Goal: Transaction & Acquisition: Purchase product/service

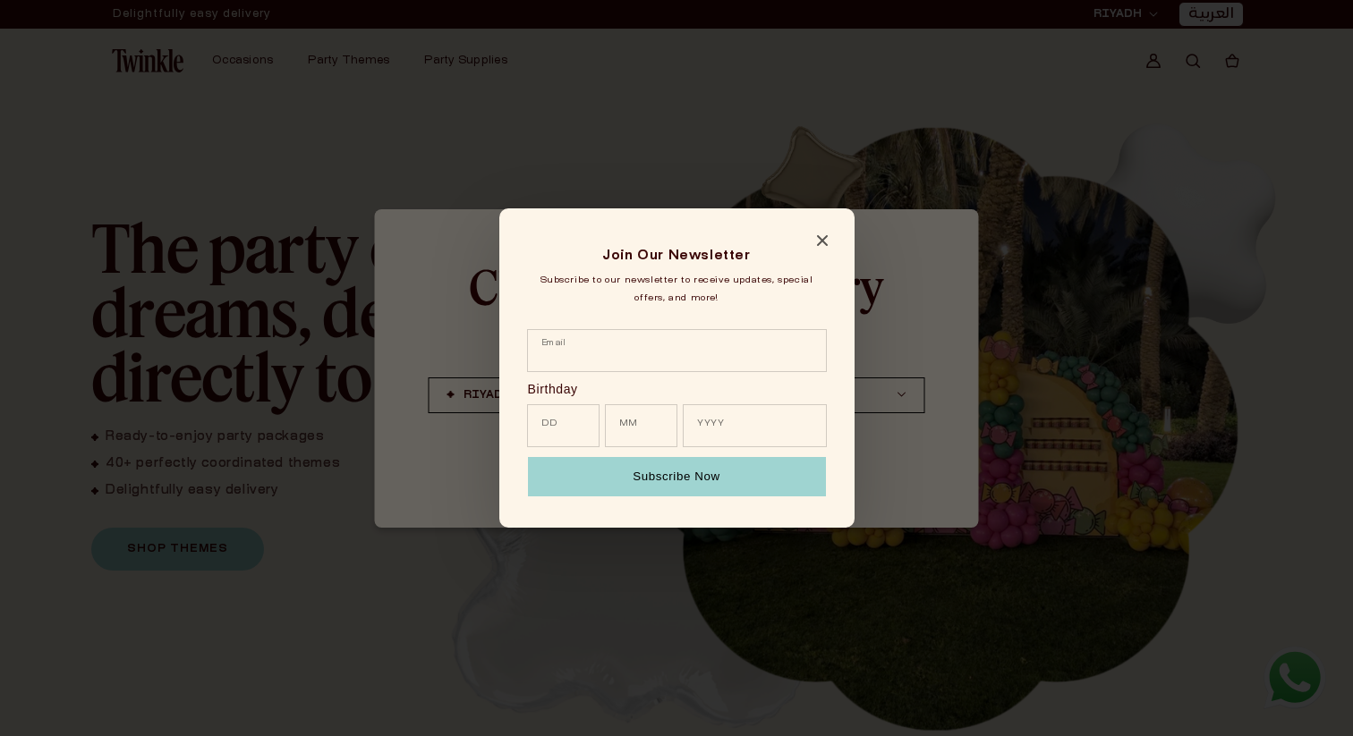
click at [823, 241] on icon "Close modal" at bounding box center [821, 240] width 11 height 11
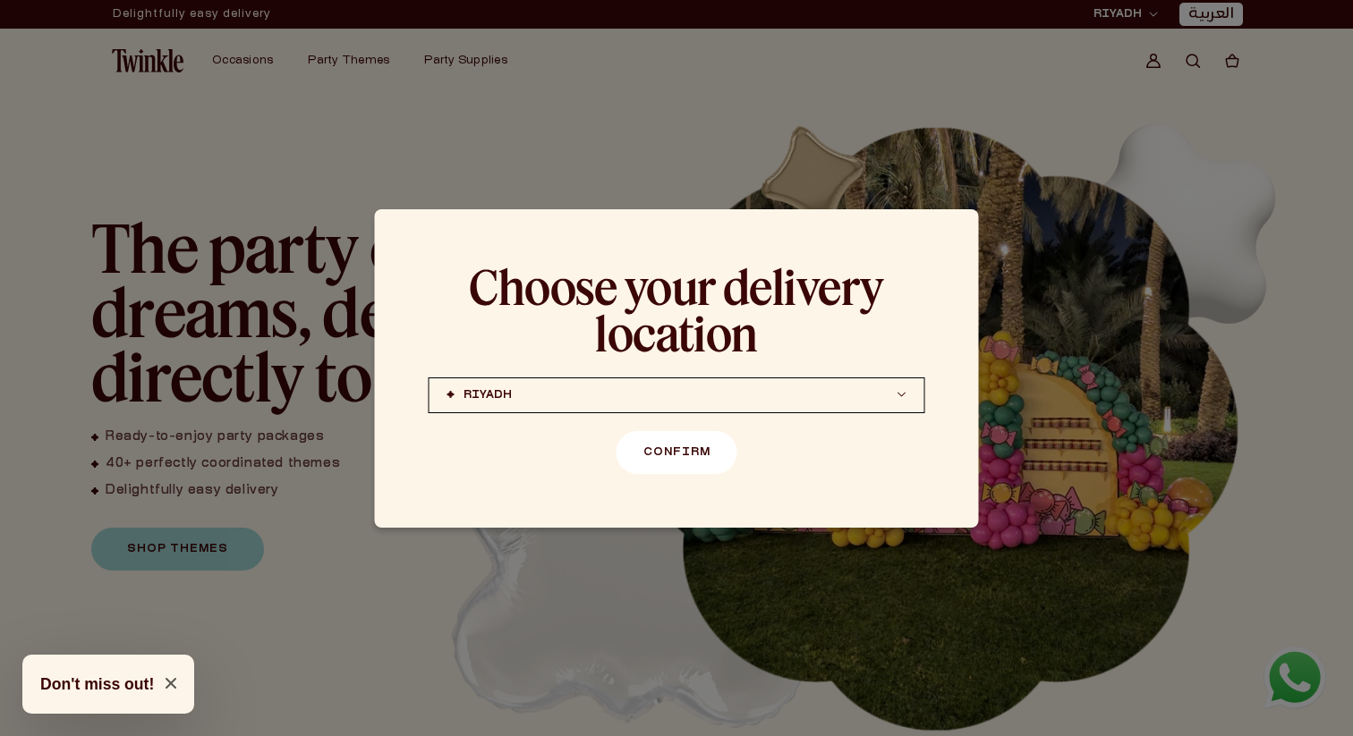
click at [684, 453] on button "Confirm" at bounding box center [676, 452] width 121 height 43
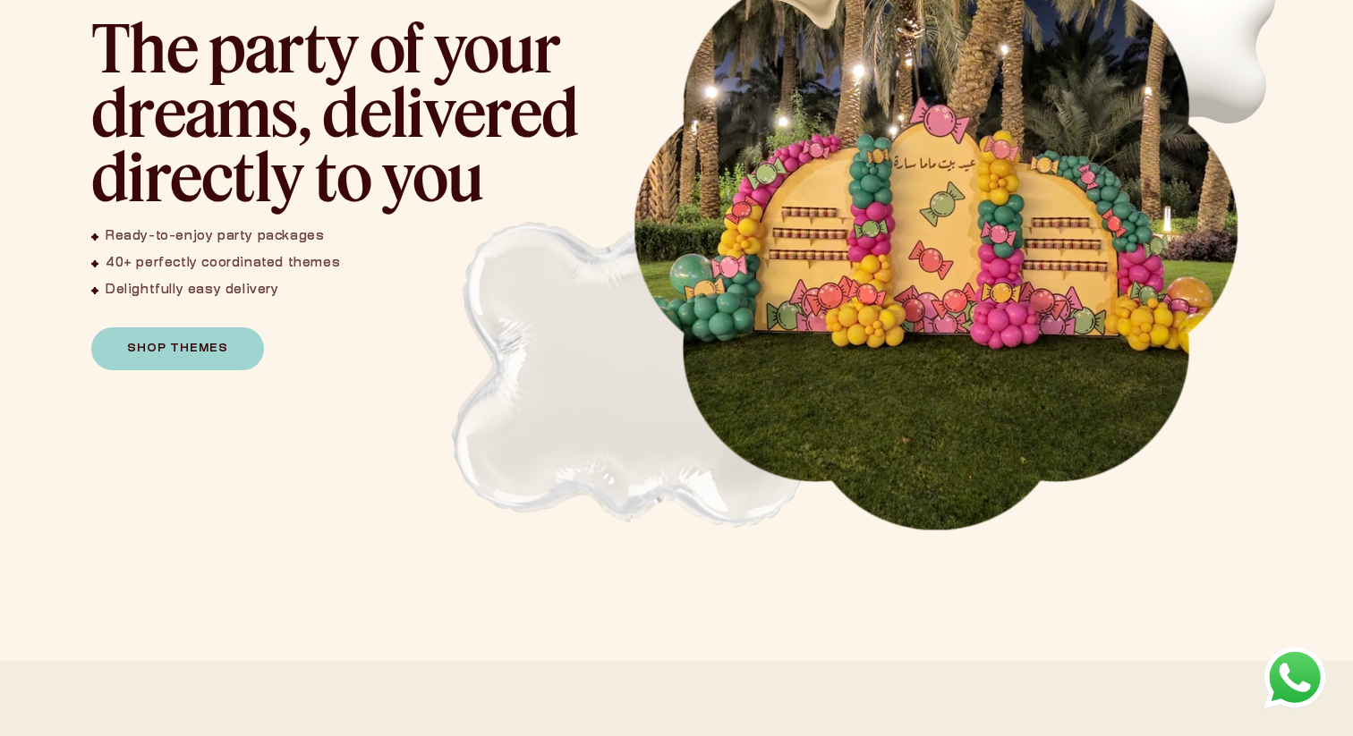
scroll to position [214, 0]
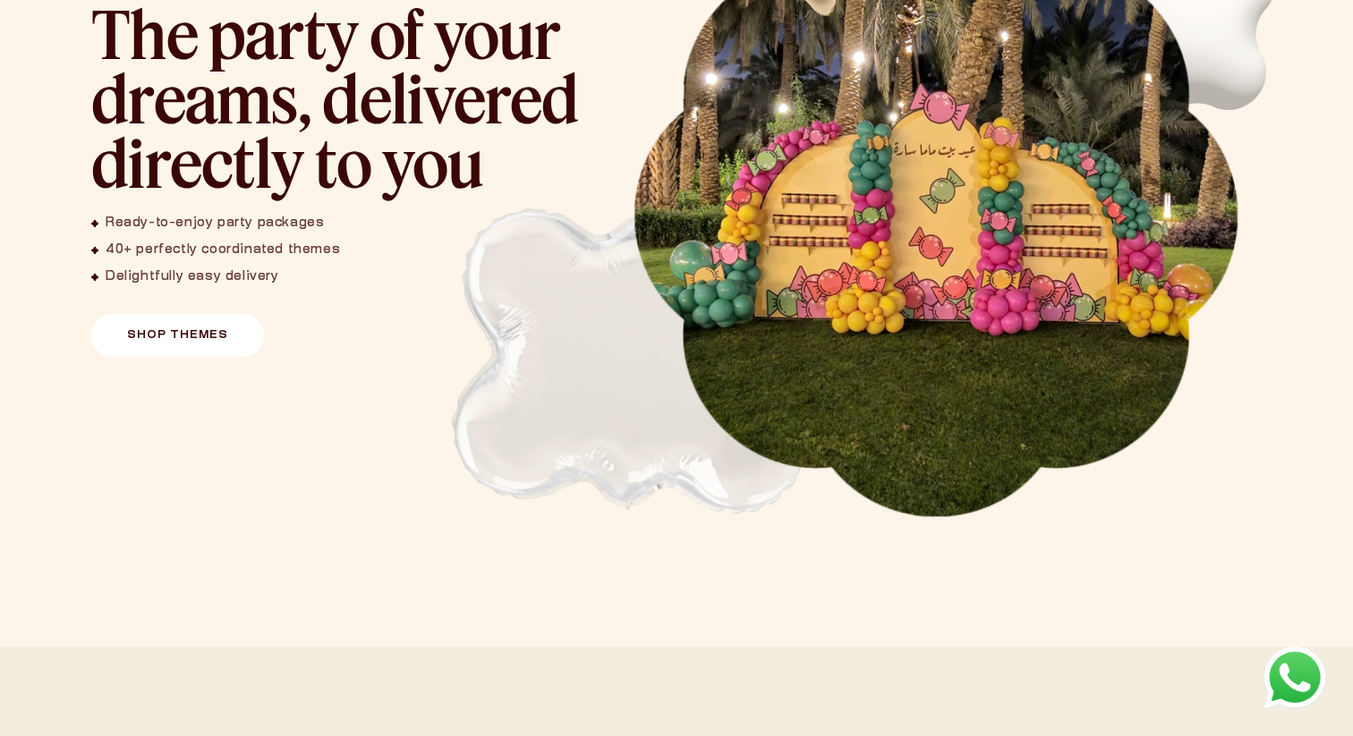
click at [220, 332] on link "Shop Themes" at bounding box center [177, 335] width 173 height 43
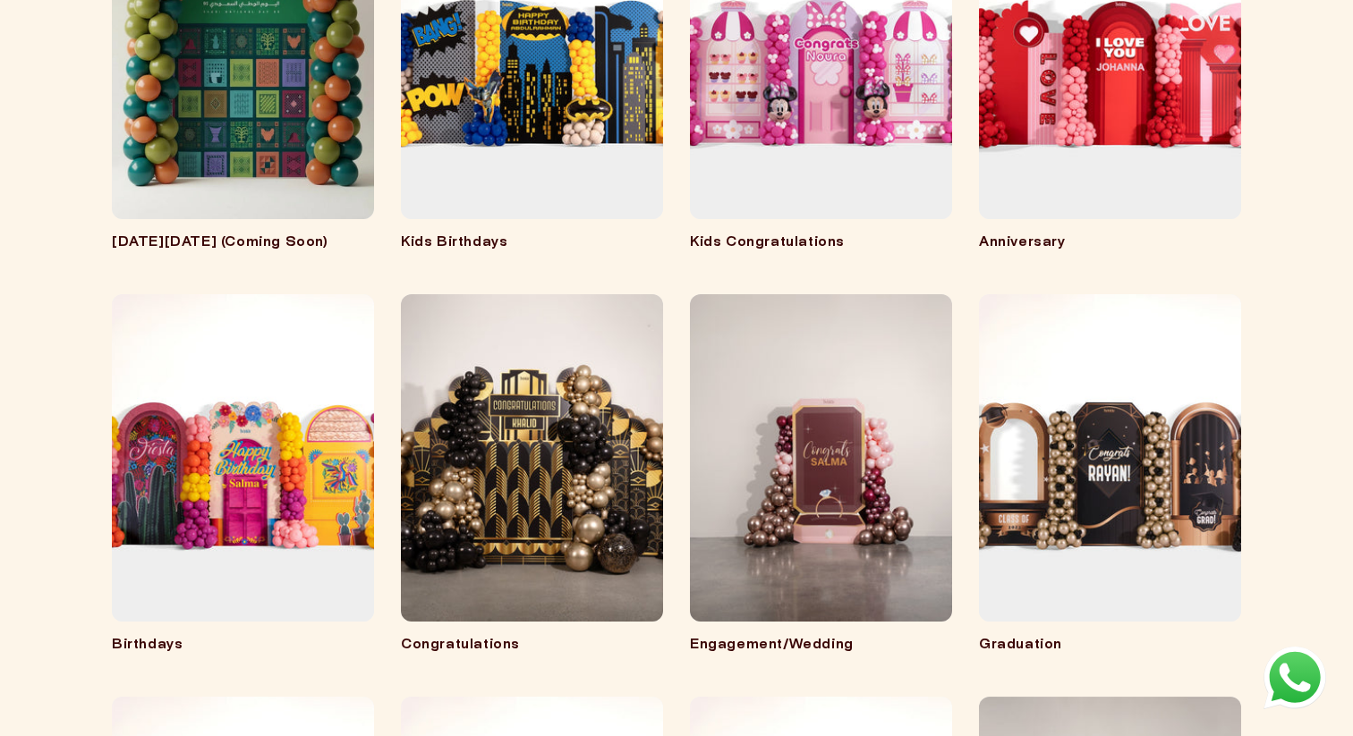
scroll to position [491, 0]
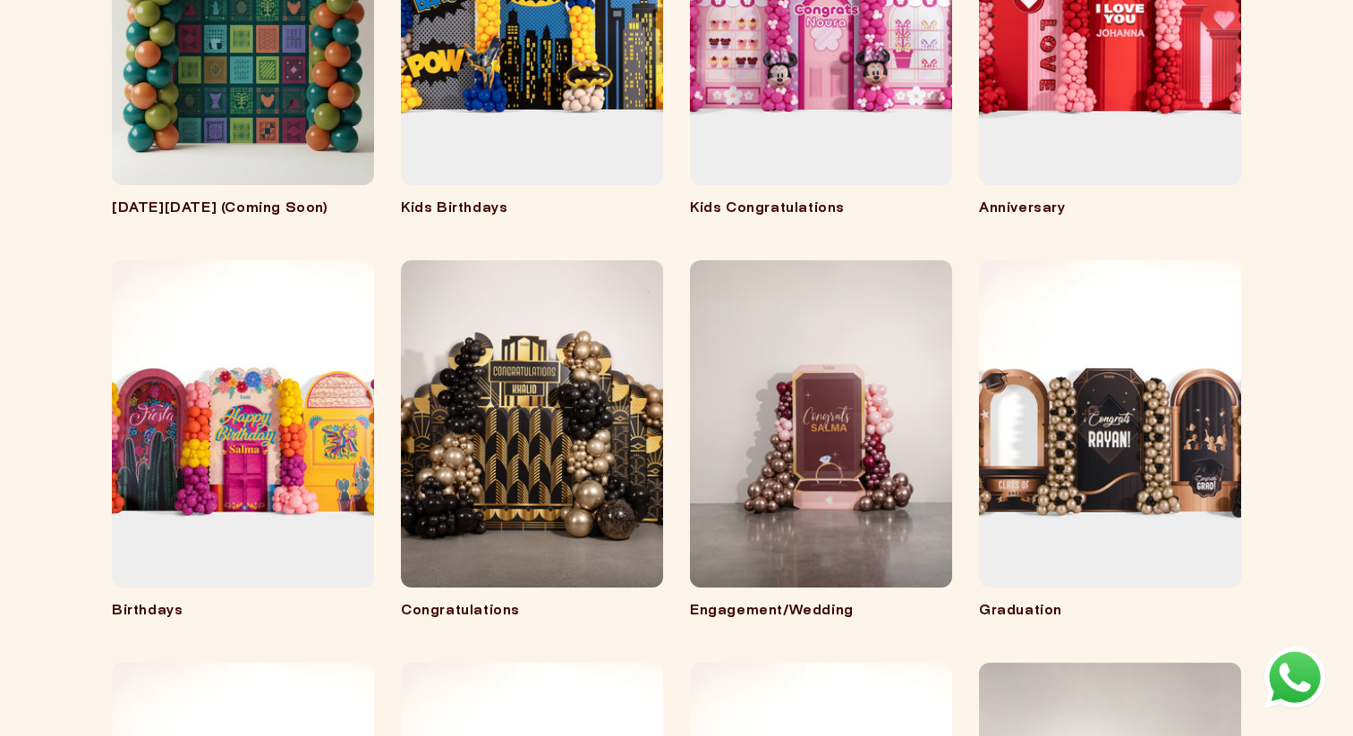
click at [752, 603] on link "Engagement/Wedding" at bounding box center [821, 612] width 262 height 18
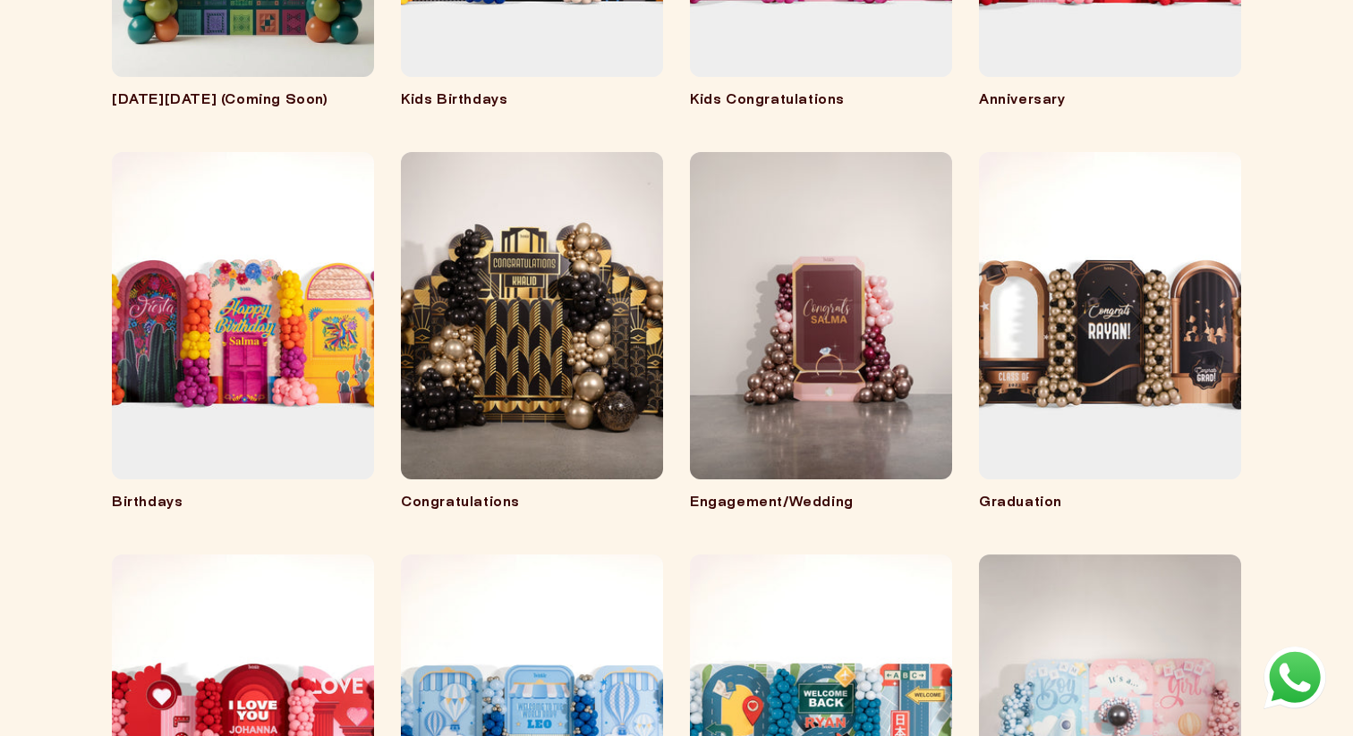
scroll to position [699, 0]
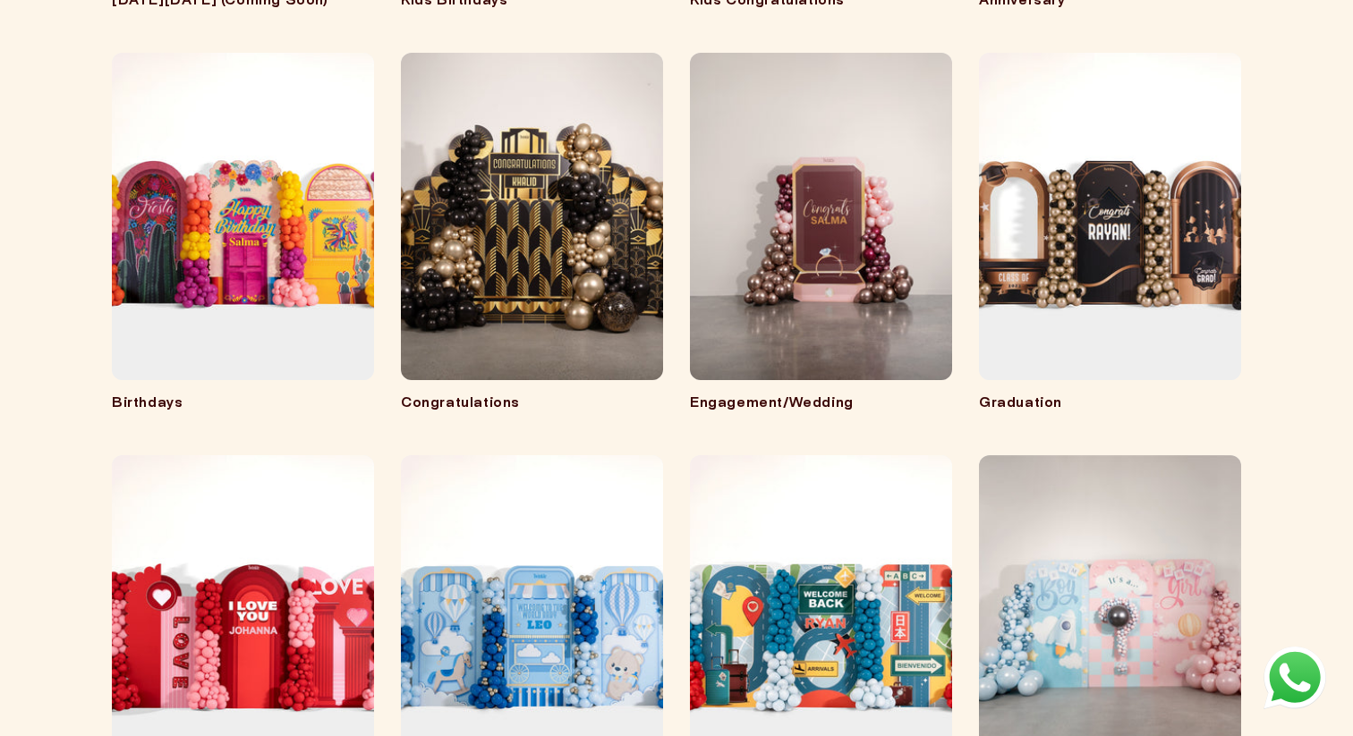
click at [216, 395] on link "Birthdays" at bounding box center [243, 404] width 262 height 18
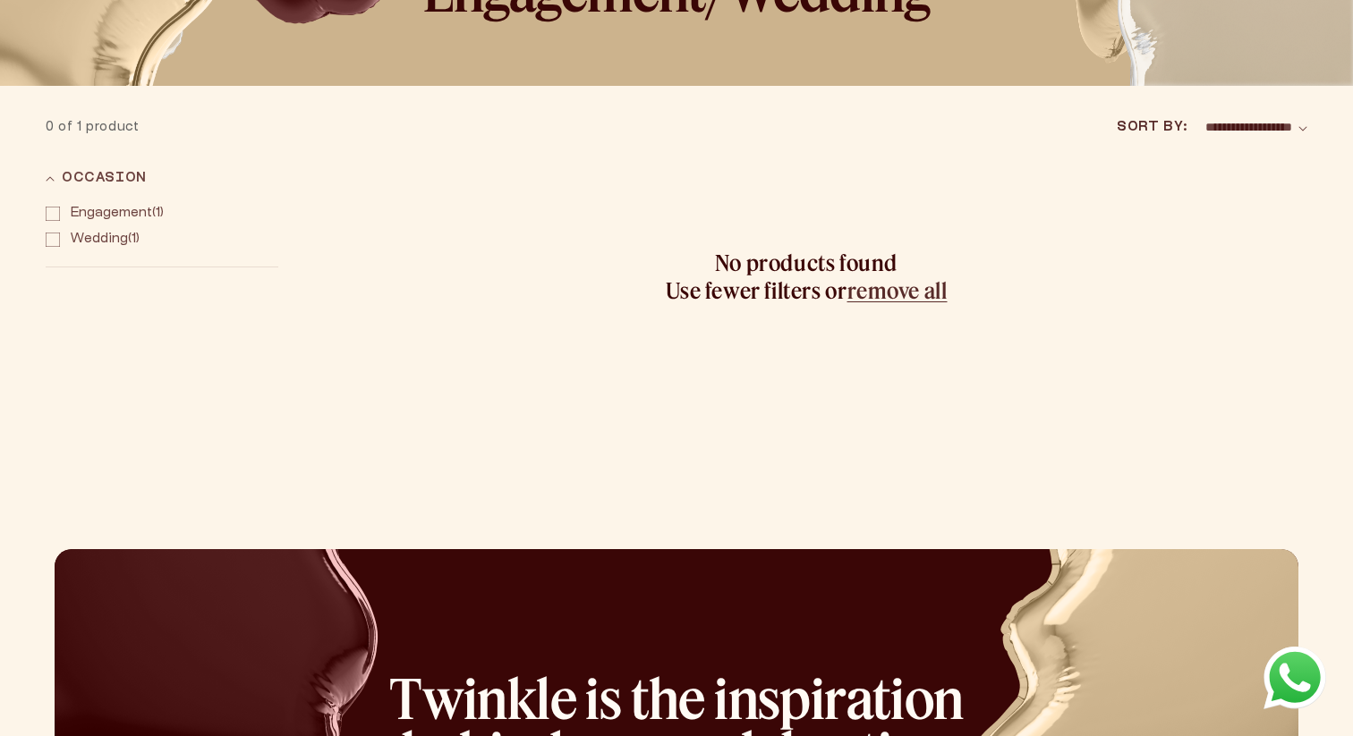
scroll to position [202, 0]
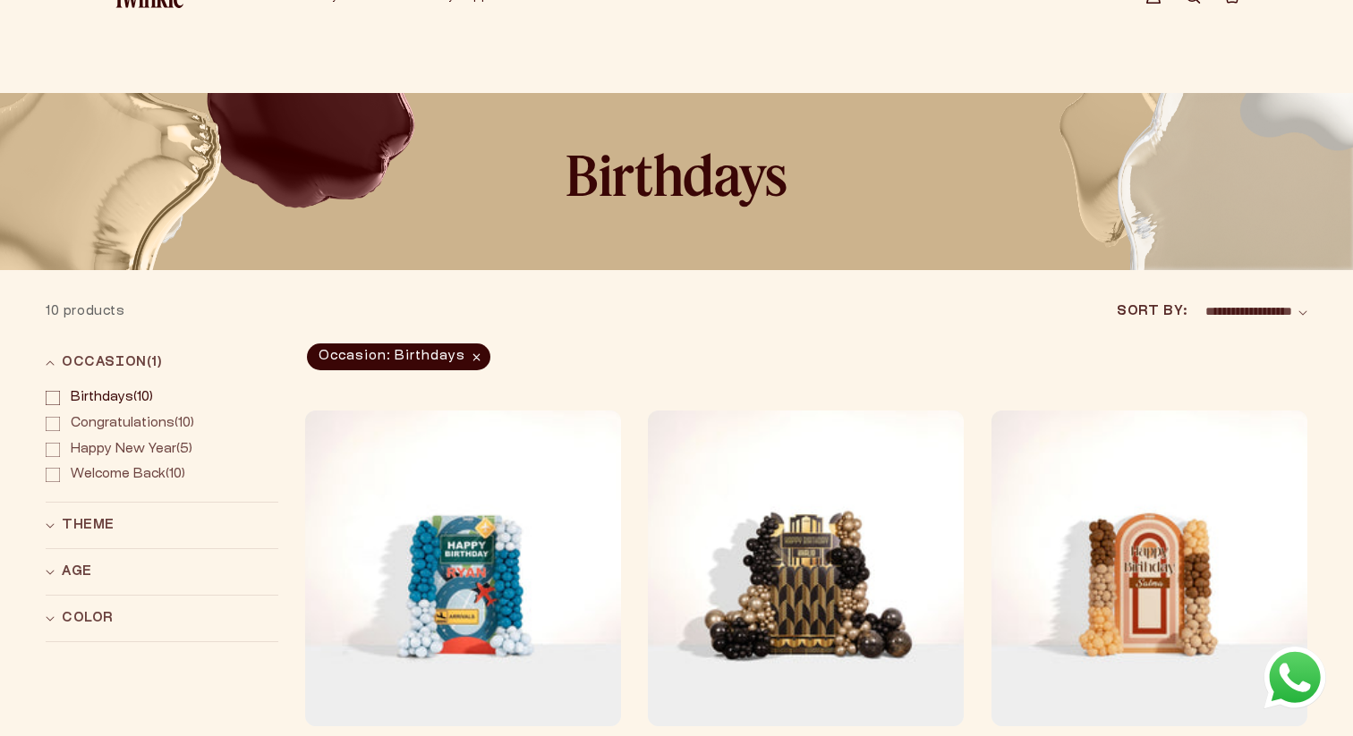
scroll to position [160, 0]
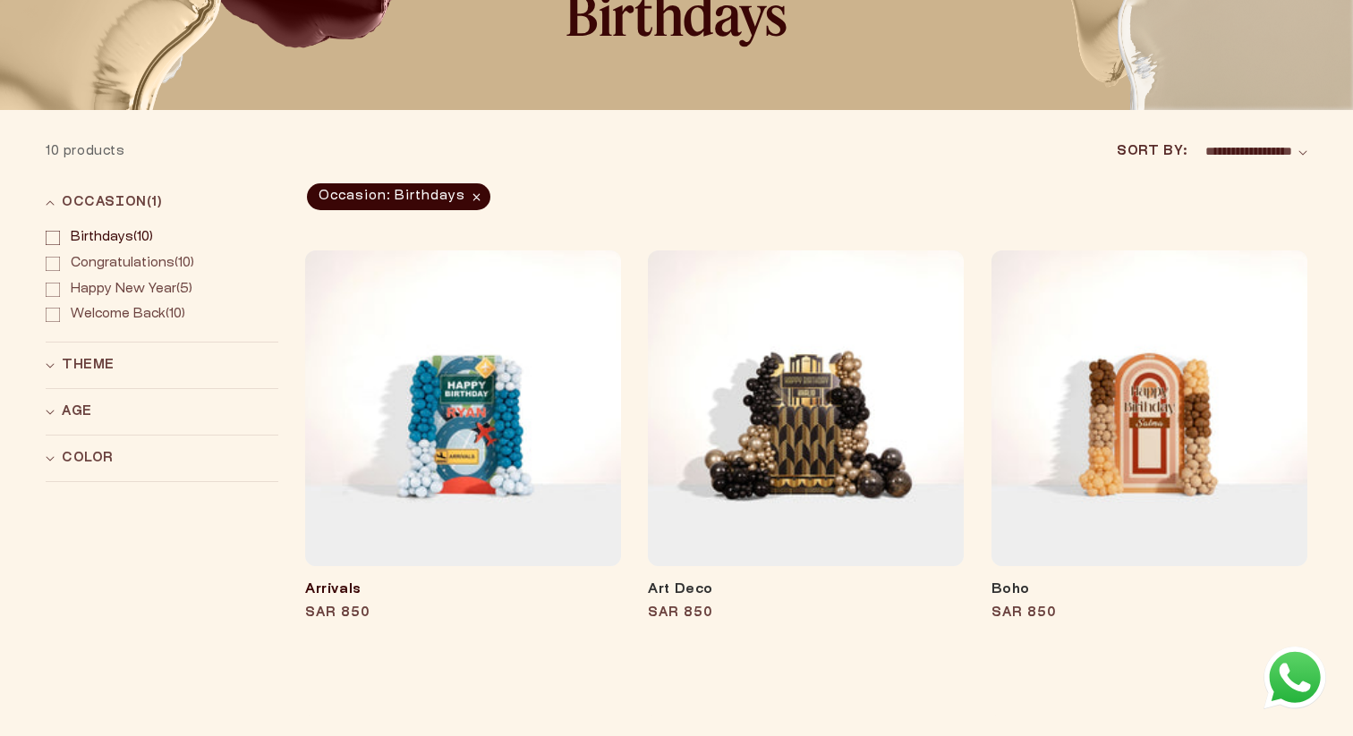
click at [565, 582] on link "Arrivals" at bounding box center [463, 591] width 316 height 18
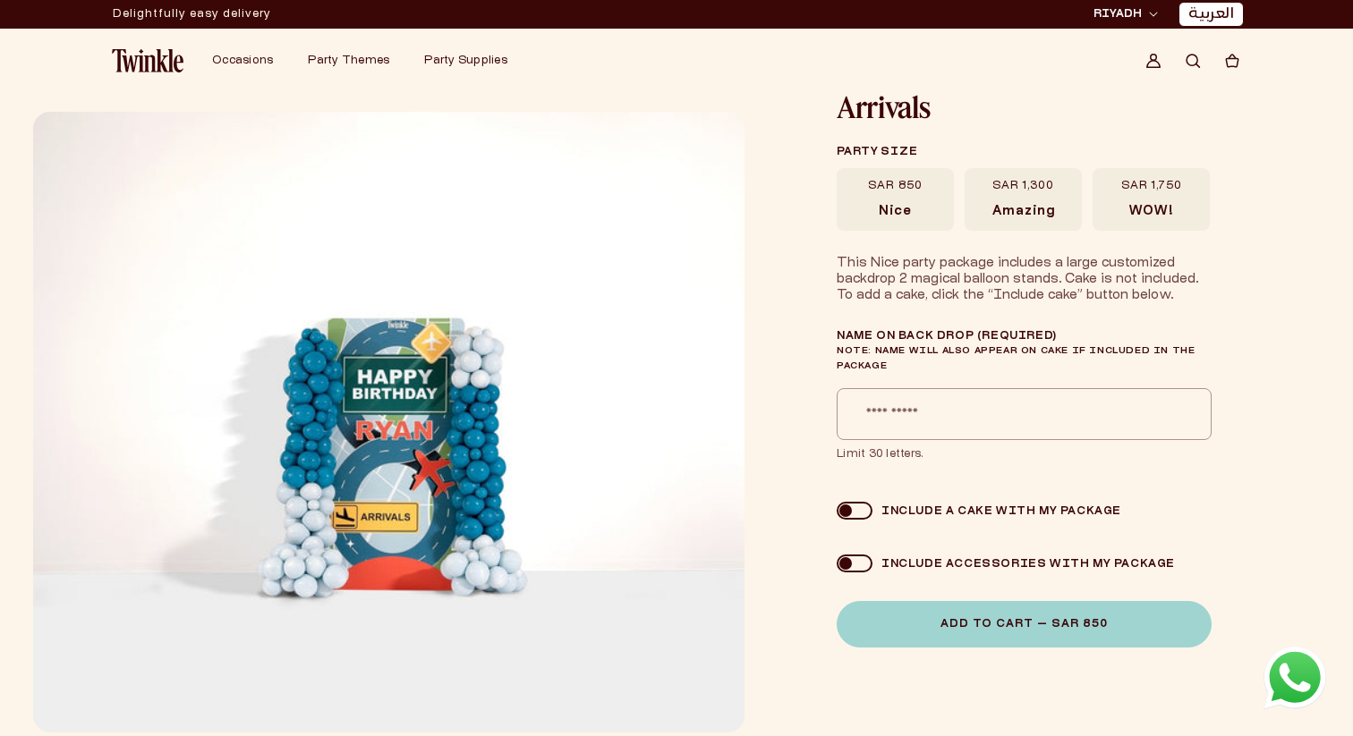
click at [916, 198] on div "SAR 850 [GEOGRAPHIC_DATA] SAR 1,300 Amazing WOW!" at bounding box center [1023, 199] width 373 height 63
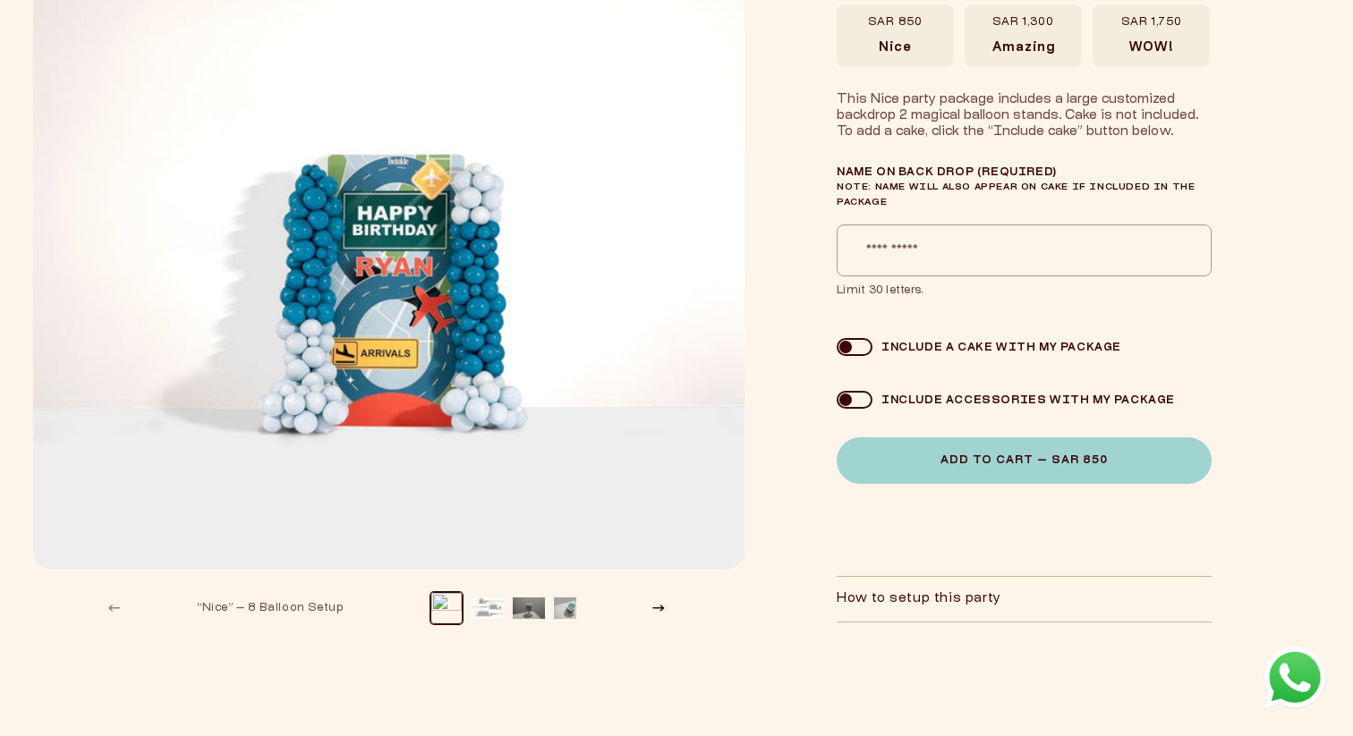
scroll to position [173, 0]
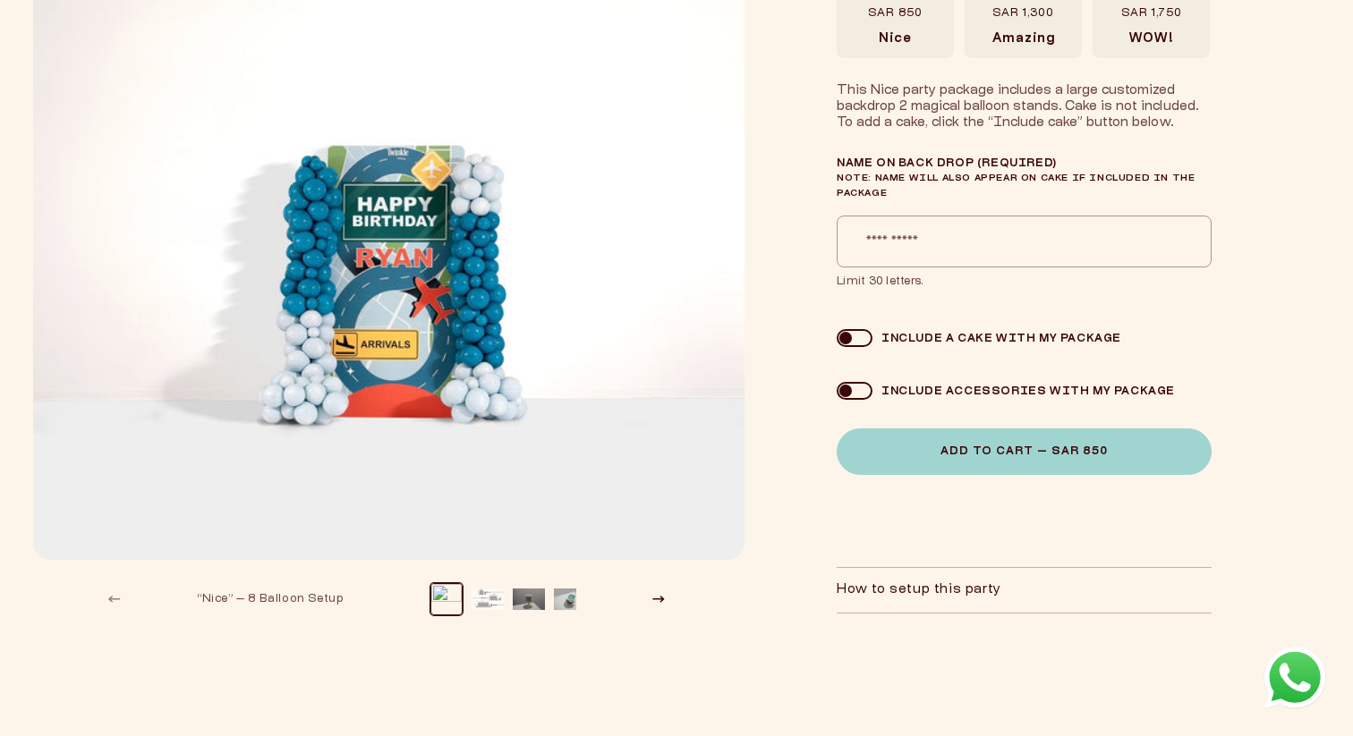
click at [849, 330] on span at bounding box center [855, 338] width 36 height 18
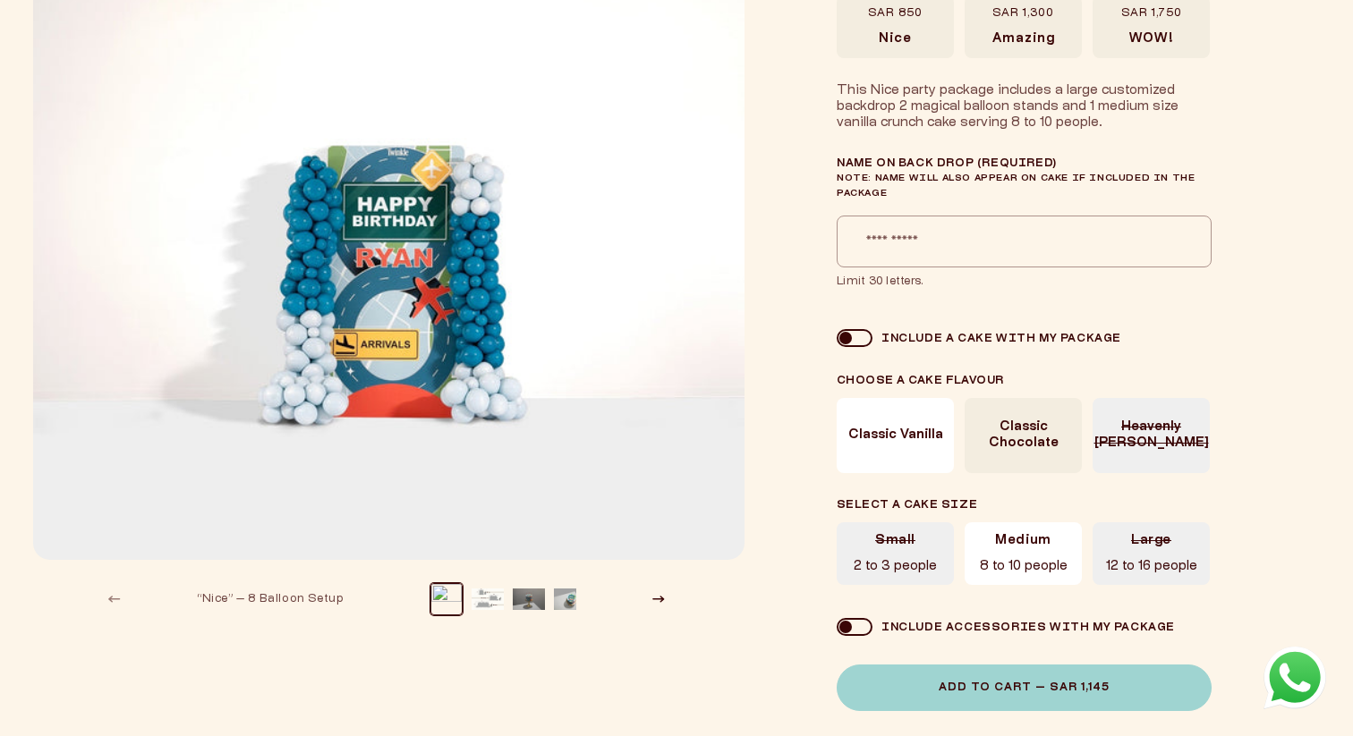
click at [897, 421] on div "None Classic Vanilla Classic Chocolate Heavenly Pistashio" at bounding box center [1023, 433] width 373 height 83
click at [958, 432] on div "None Classic Vanilla Classic Chocolate Heavenly Pistashio" at bounding box center [1023, 433] width 373 height 83
click at [851, 335] on span at bounding box center [855, 338] width 36 height 18
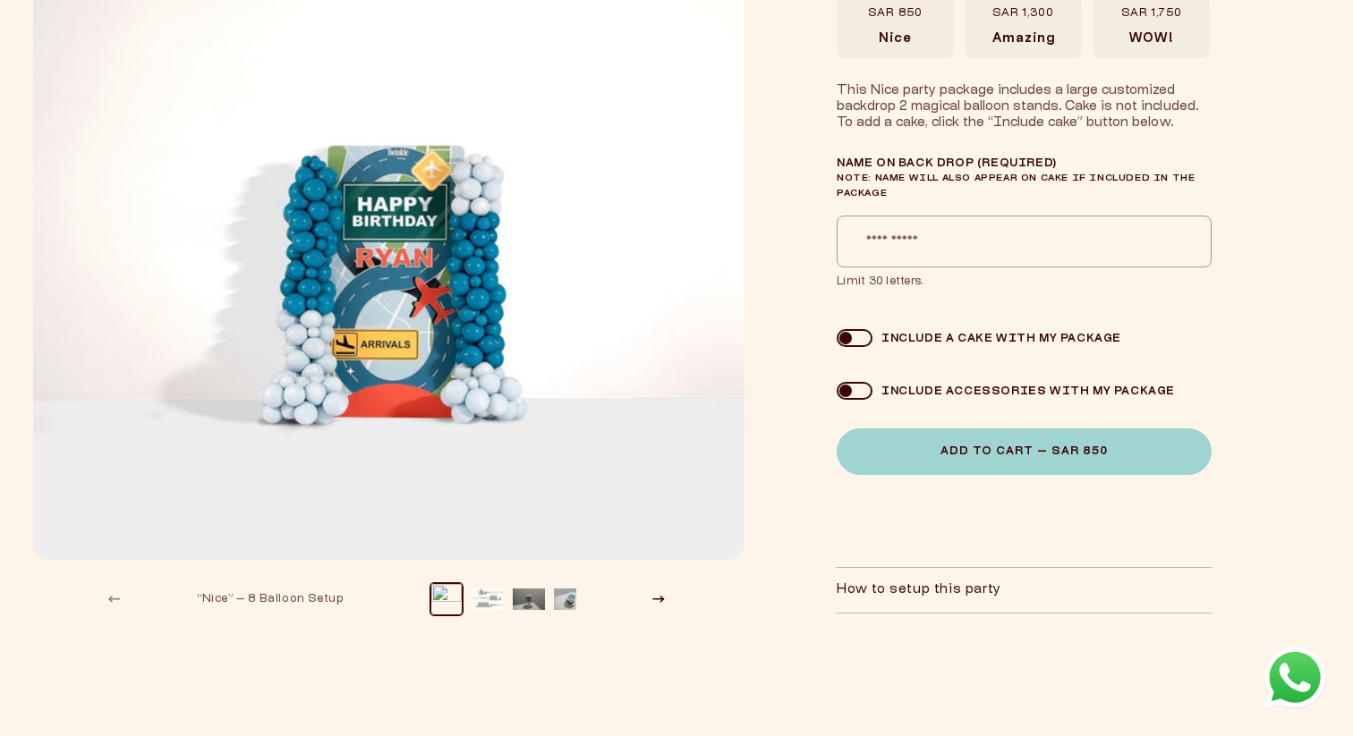
click at [850, 383] on span at bounding box center [855, 391] width 36 height 18
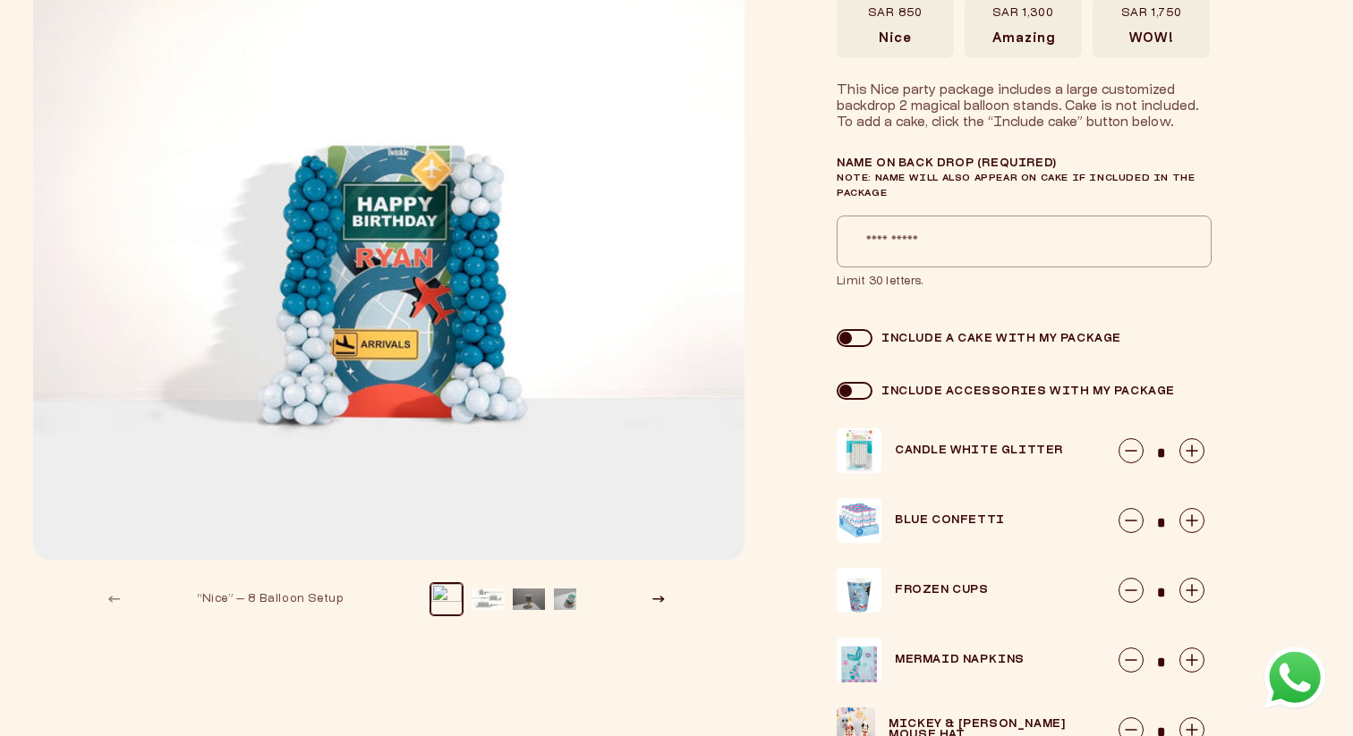
click at [851, 385] on span at bounding box center [855, 391] width 36 height 18
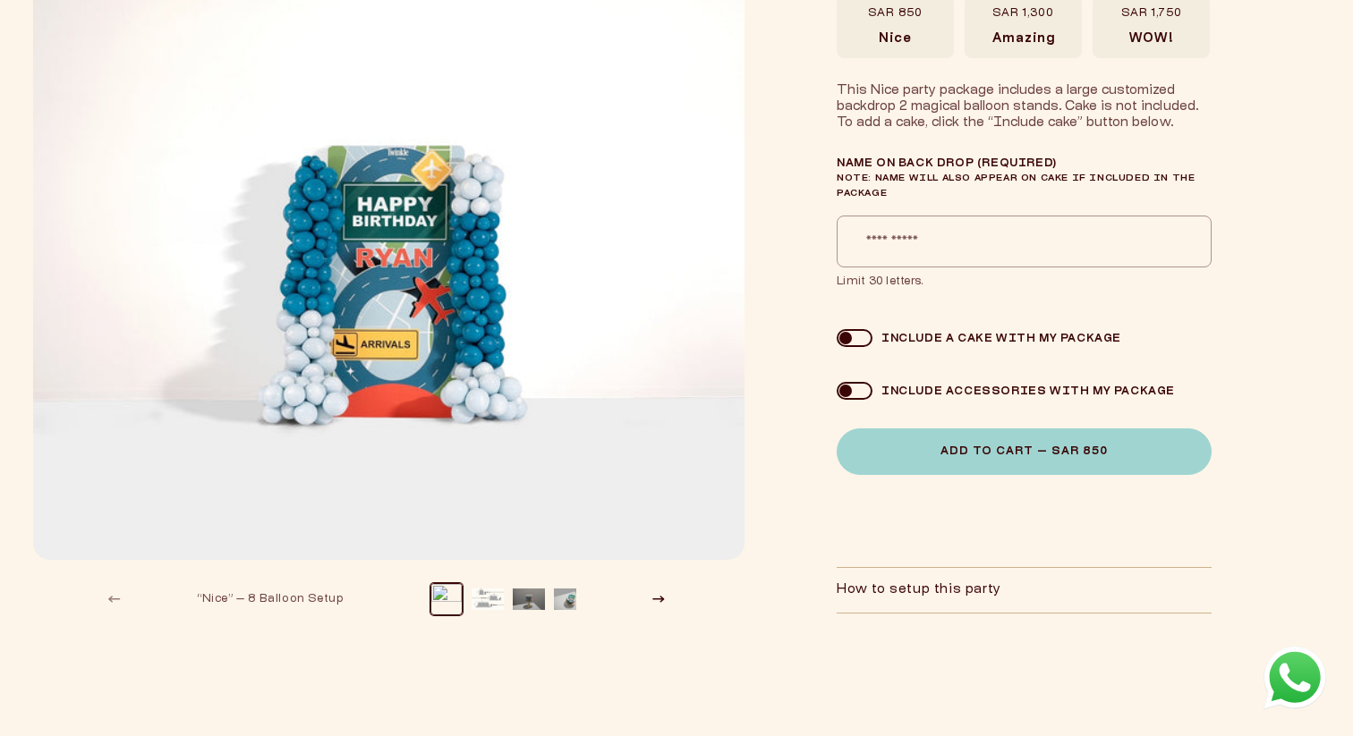
click at [851, 385] on span at bounding box center [855, 391] width 36 height 18
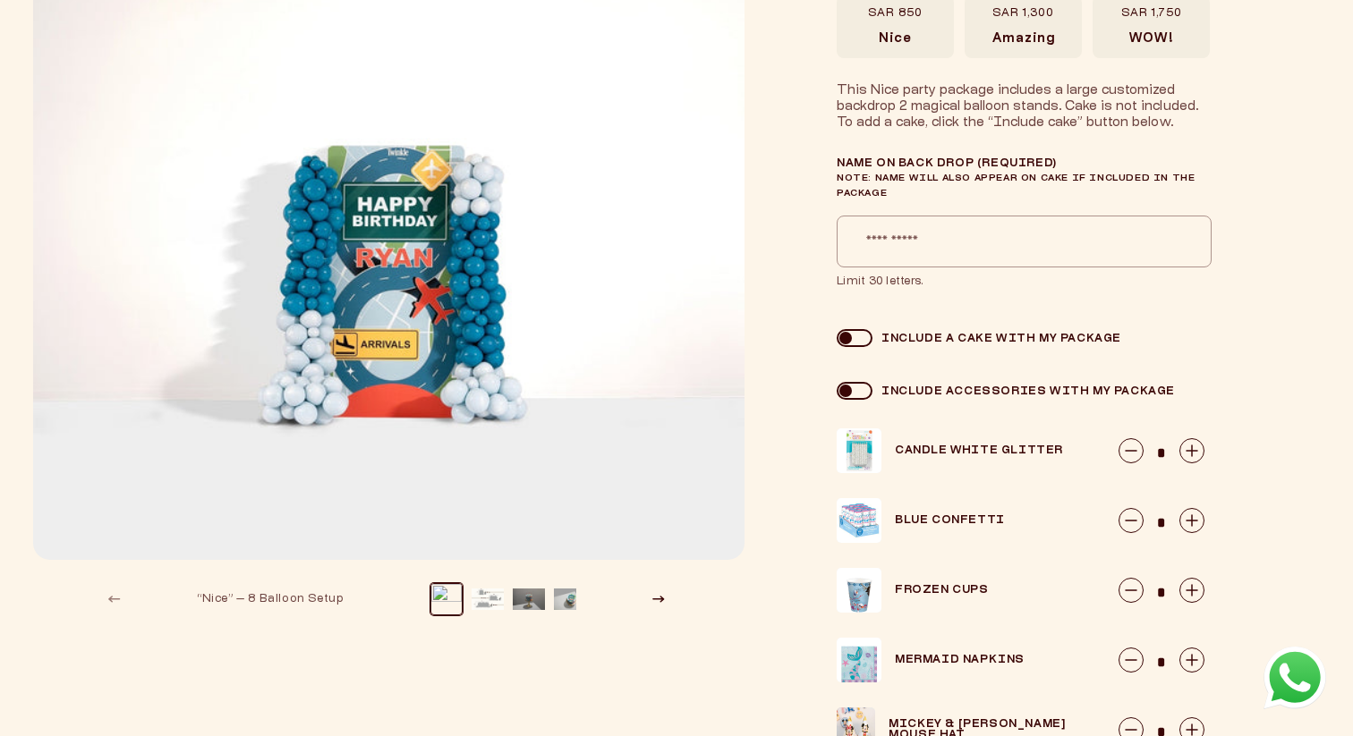
click at [851, 385] on span at bounding box center [855, 391] width 36 height 18
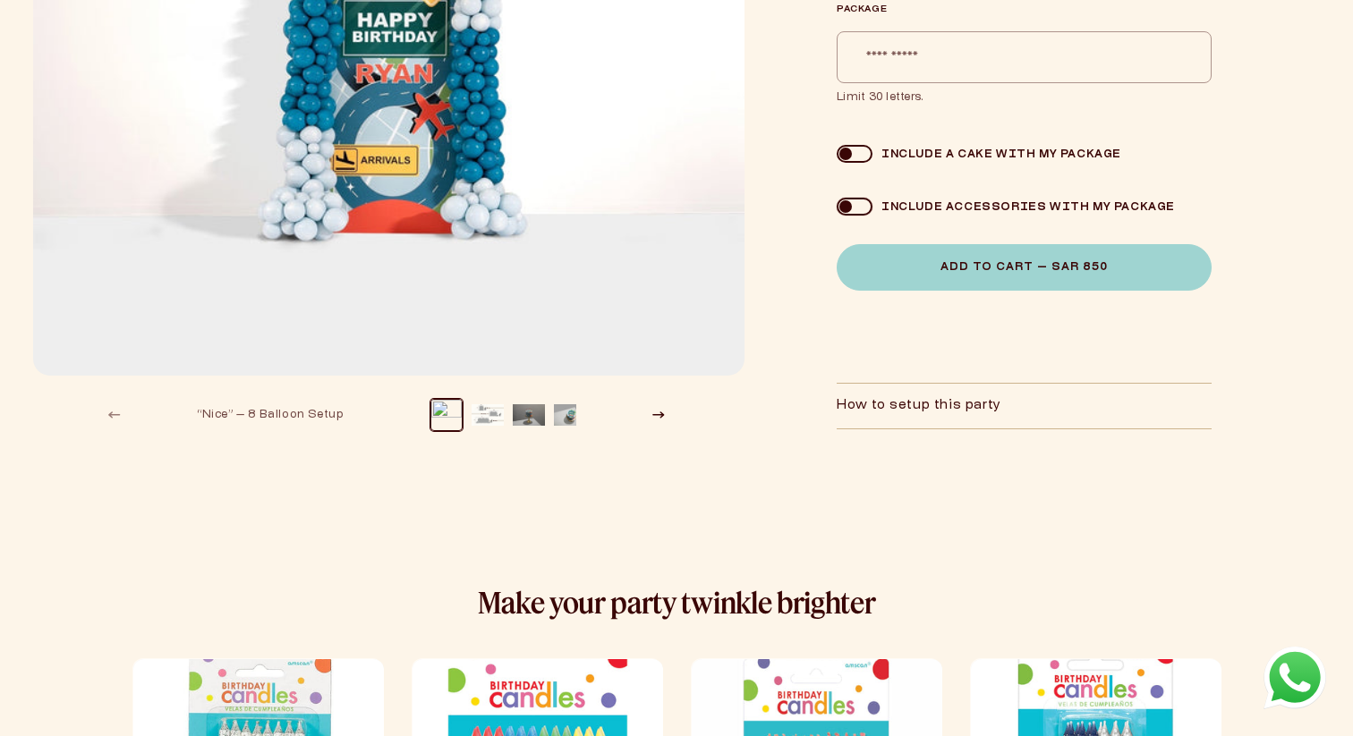
scroll to position [424, 0]
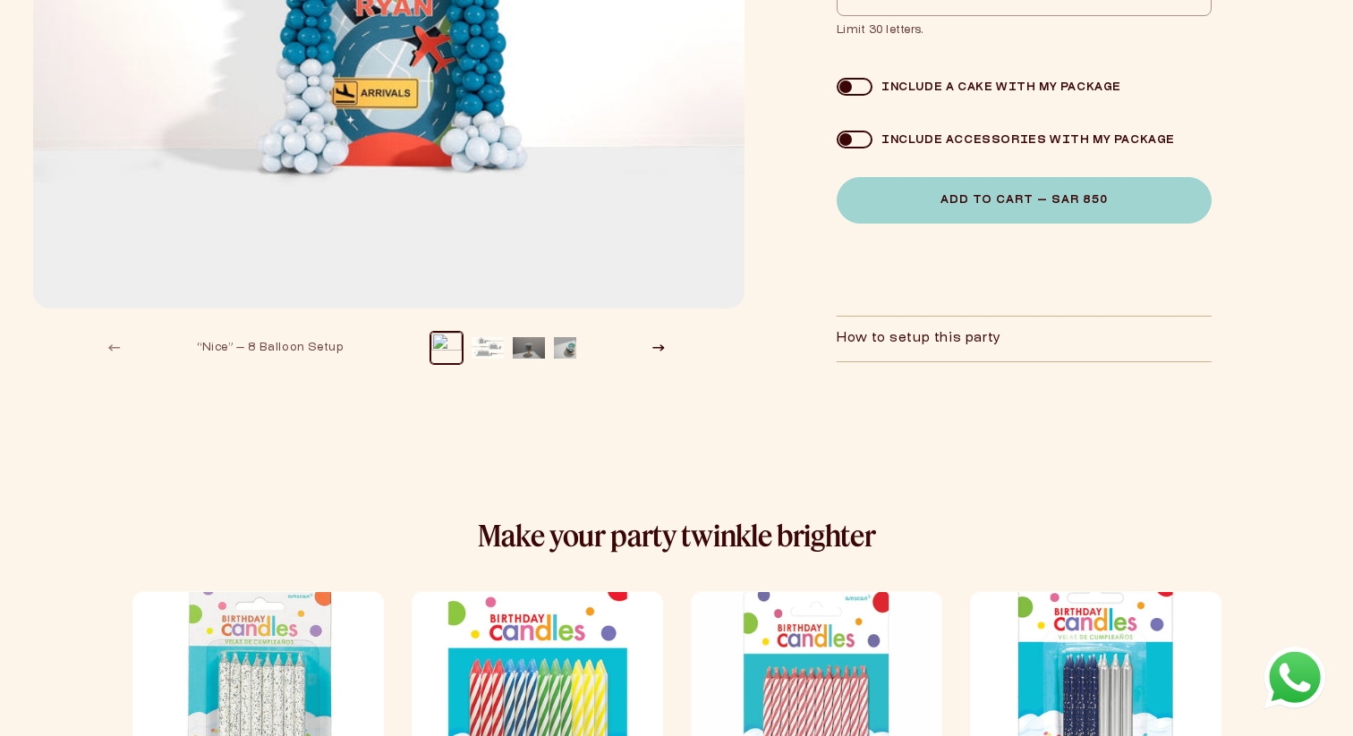
click at [884, 327] on summary "How to setup this party" at bounding box center [1024, 339] width 375 height 45
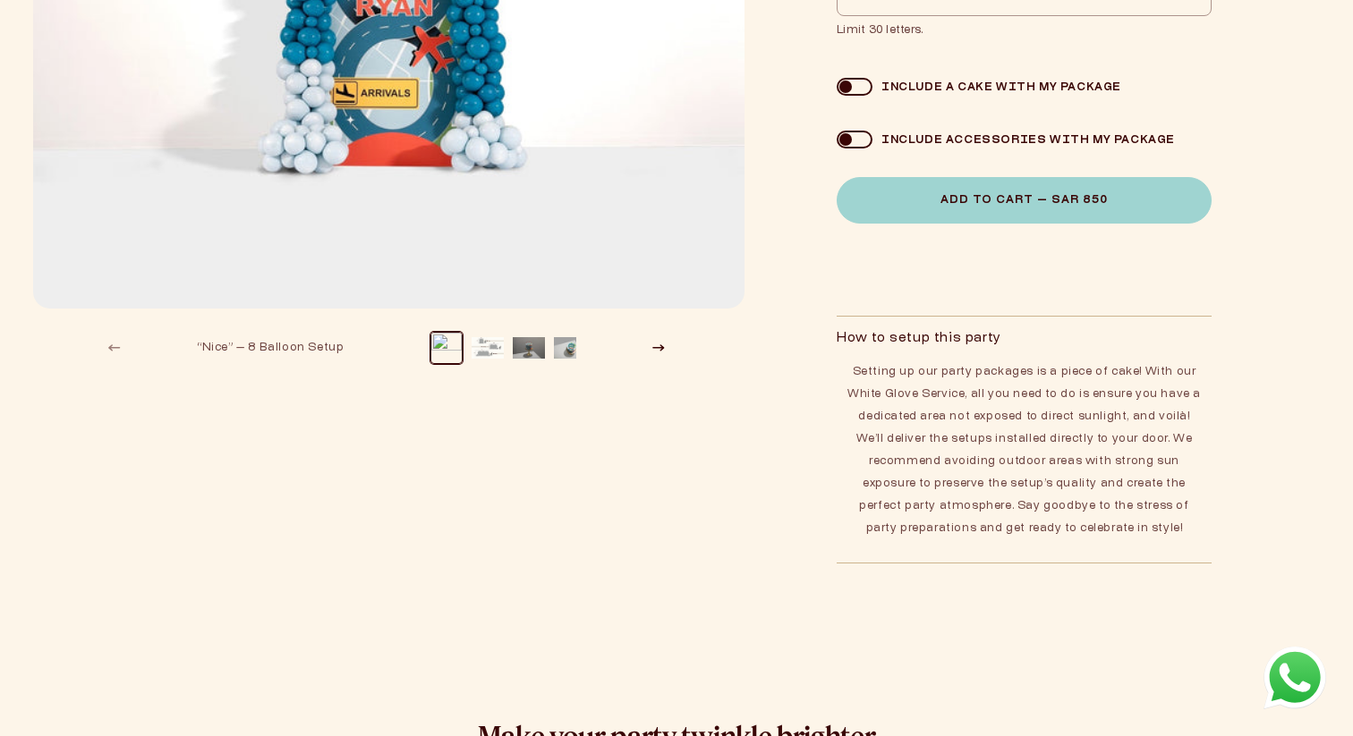
click at [884, 341] on h2 "How to setup this party" at bounding box center [919, 339] width 165 height 16
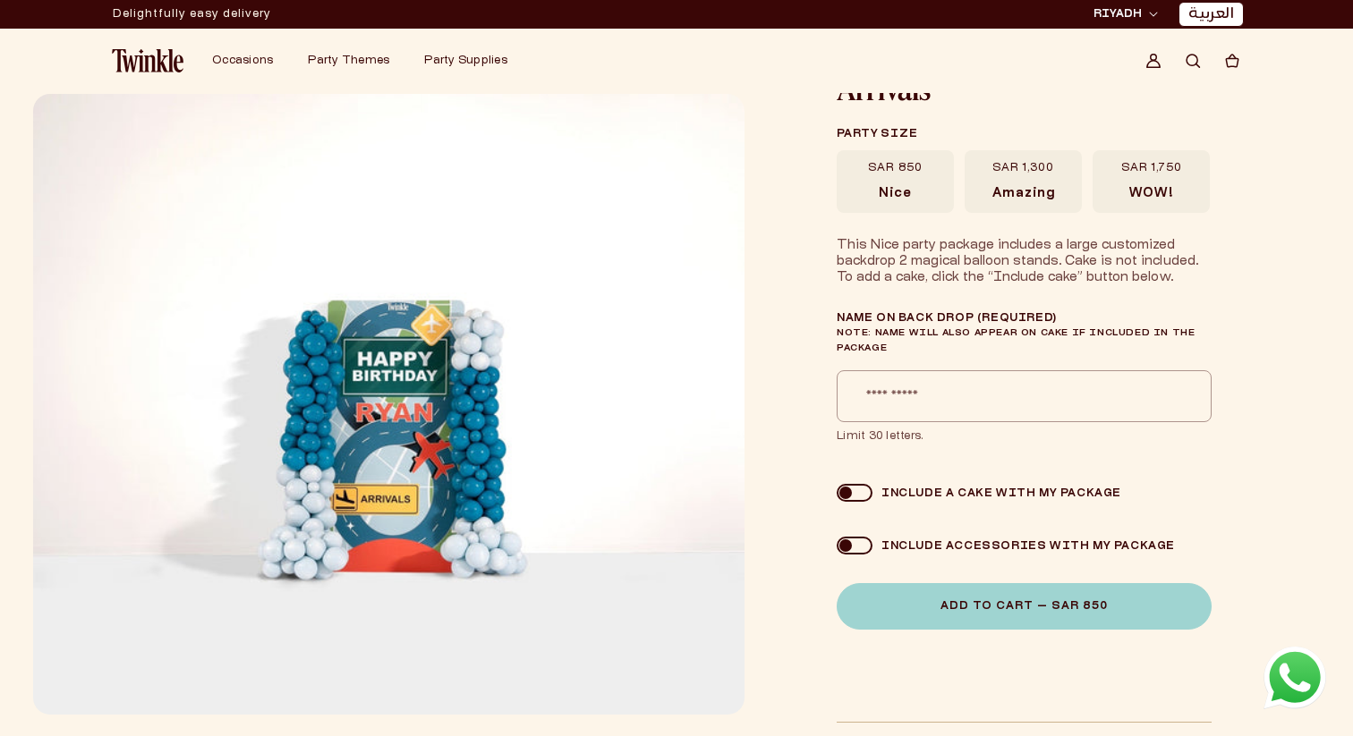
scroll to position [0, 0]
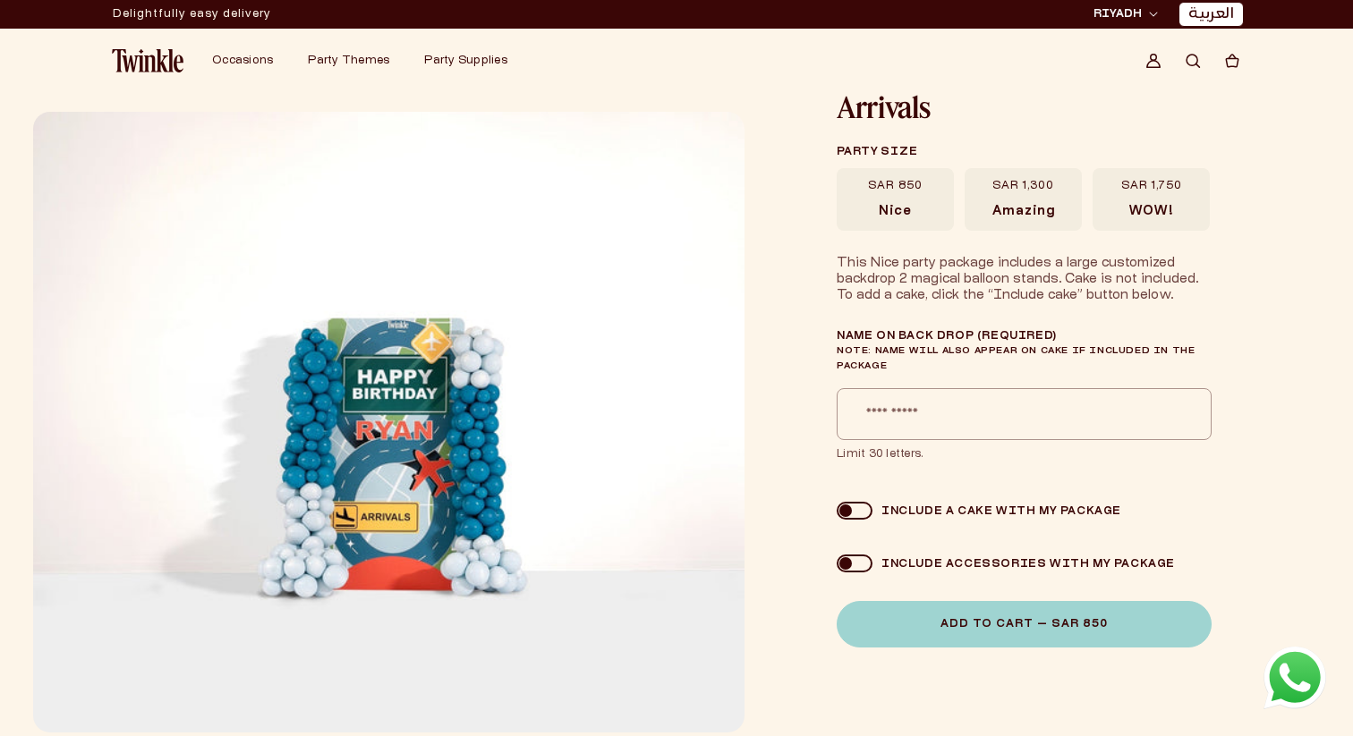
click at [1138, 14] on span "RIYADH" at bounding box center [1117, 14] width 48 height 16
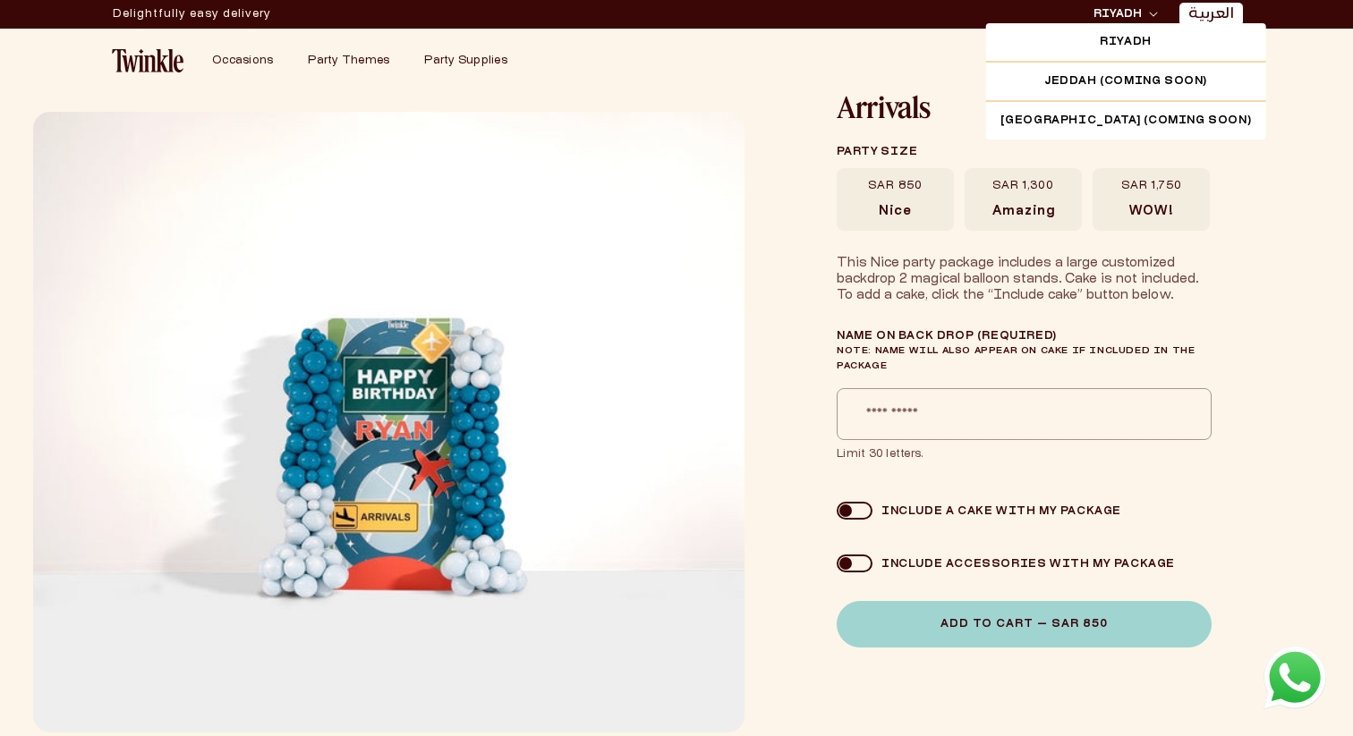
click at [1184, 5] on li "العربية" at bounding box center [1210, 14] width 65 height 25
click at [1202, 12] on link "العربية" at bounding box center [1211, 14] width 46 height 19
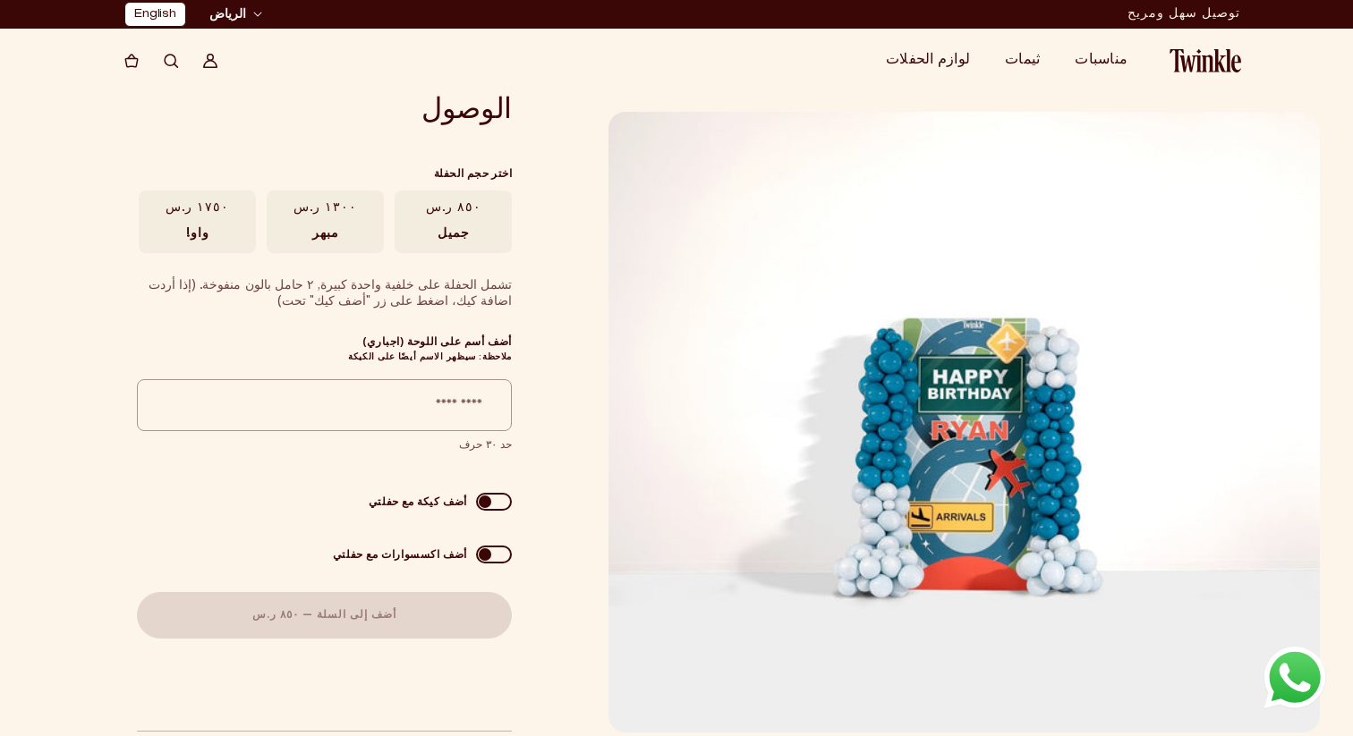
scroll to position [0, -4]
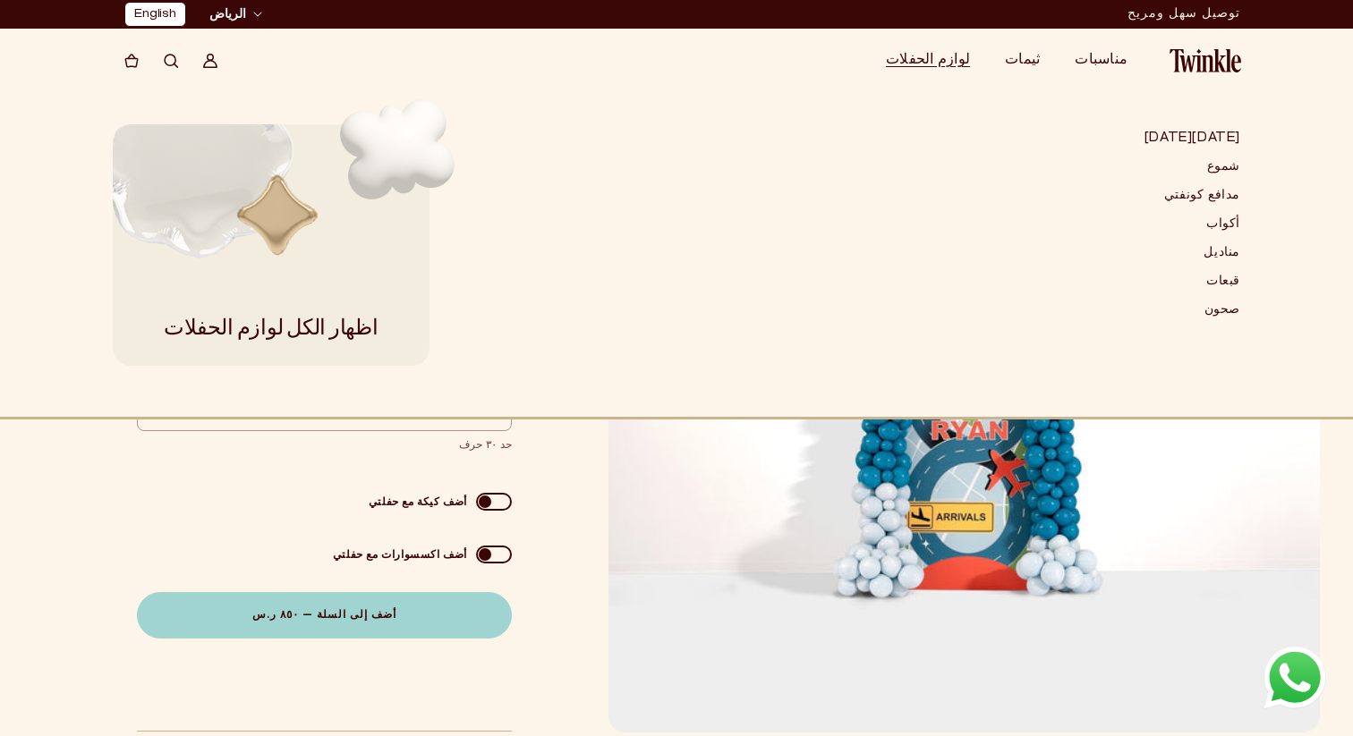
click at [913, 70] on summary "لوازم الحفلات" at bounding box center [934, 61] width 119 height 36
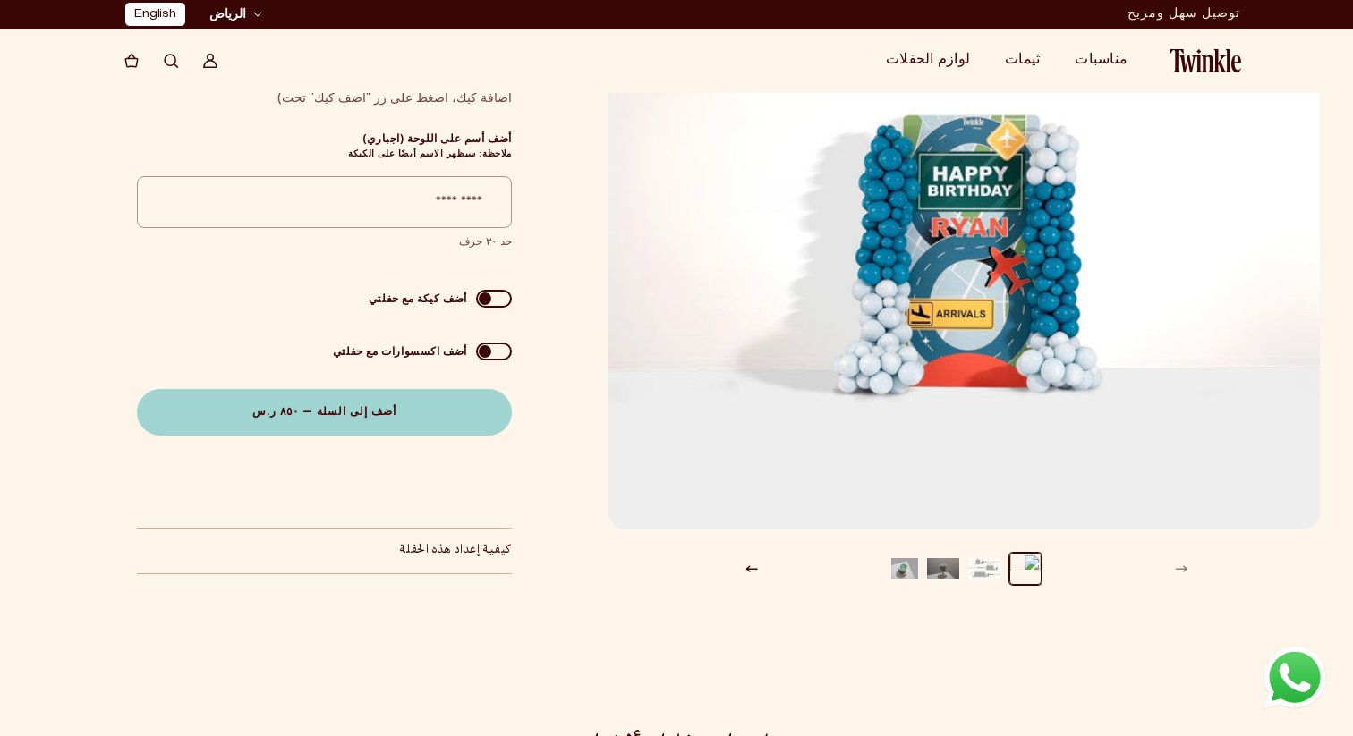
scroll to position [0, 0]
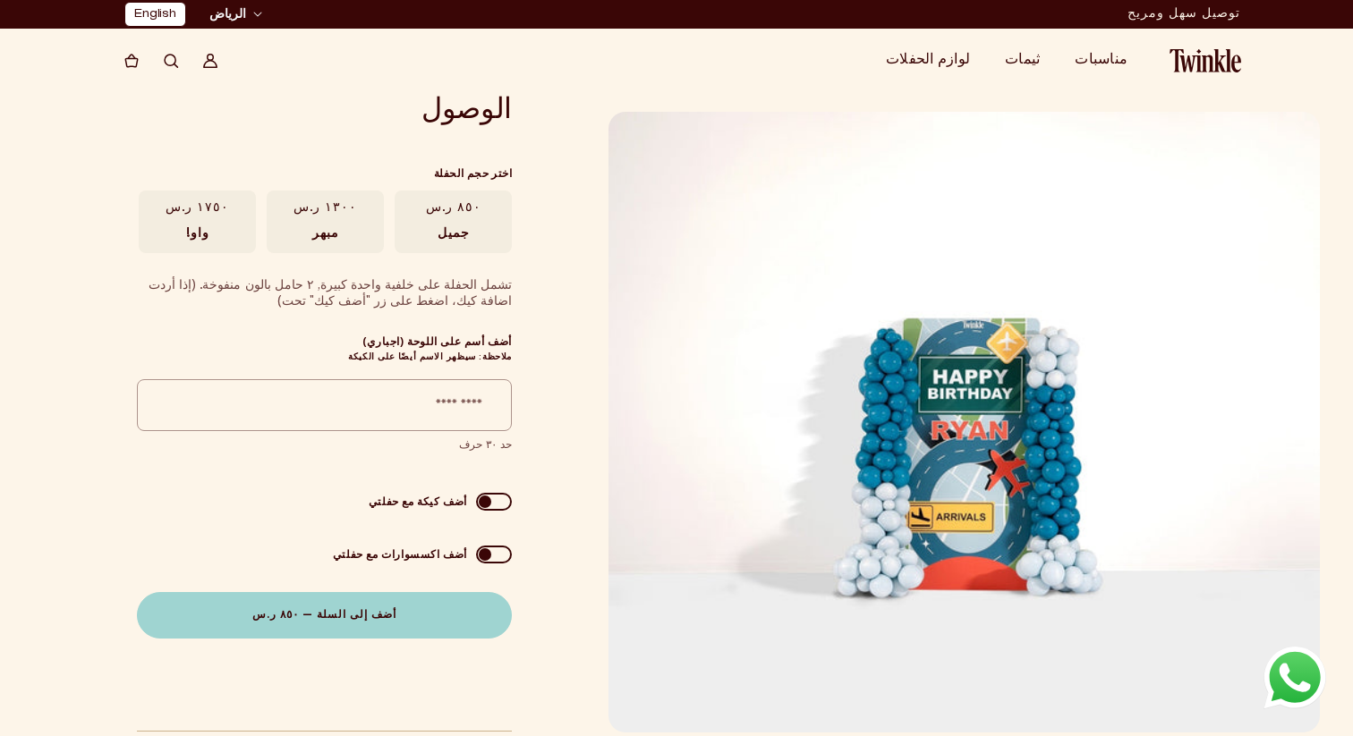
click at [562, 129] on div "الوصول الوصول اختر حجم الحفلة ٨٥٠ ر.س جميل مبهر واو!" at bounding box center [322, 465] width 580 height 744
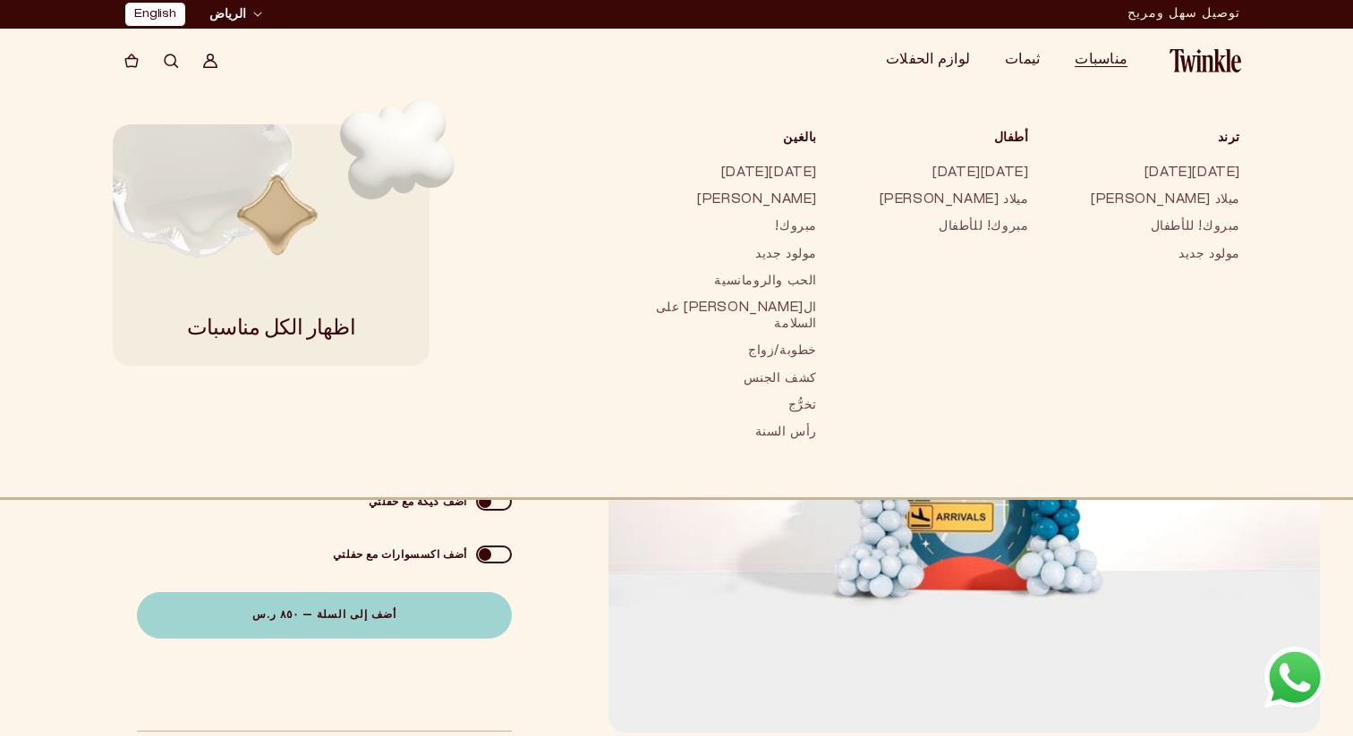
click at [1095, 60] on span "مناسبات" at bounding box center [1101, 60] width 53 height 13
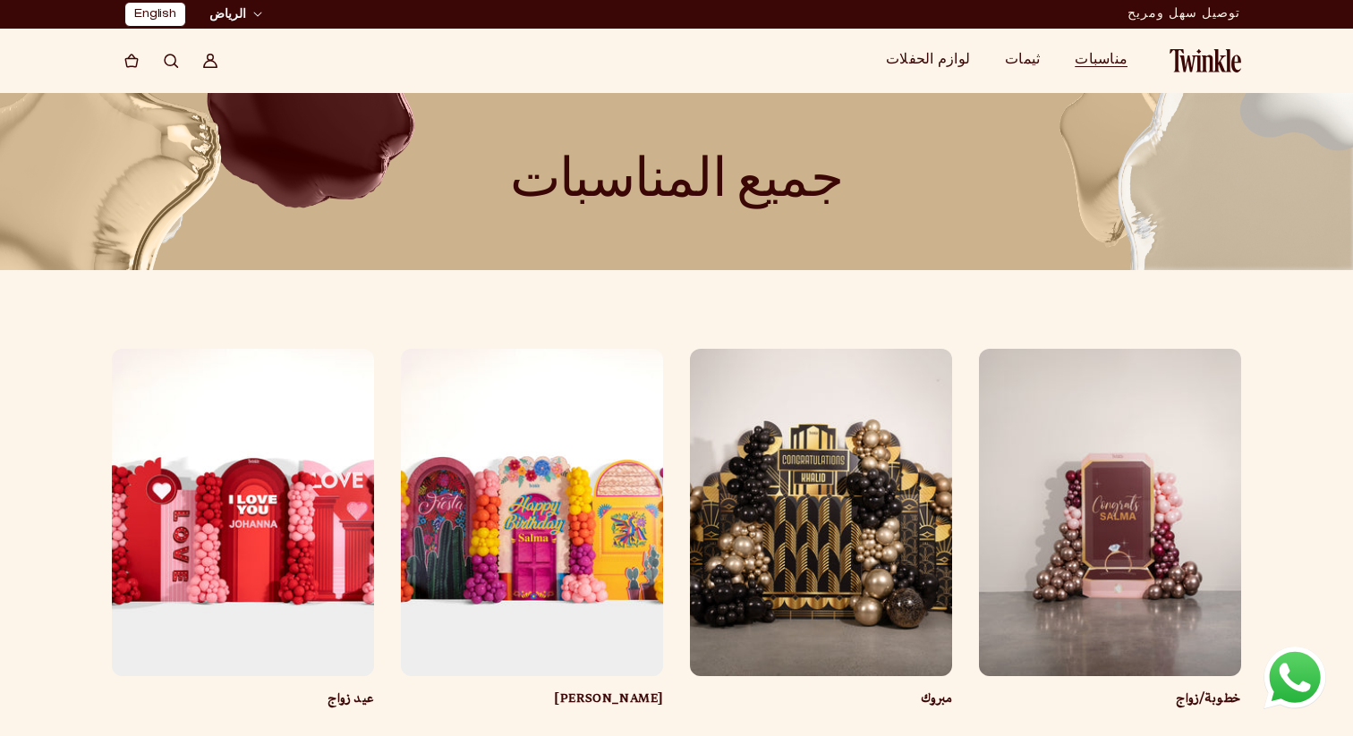
click at [1203, 67] on img at bounding box center [1205, 60] width 72 height 23
click at [1214, 16] on p "توصيل سهل ومريح" at bounding box center [1183, 14] width 113 height 27
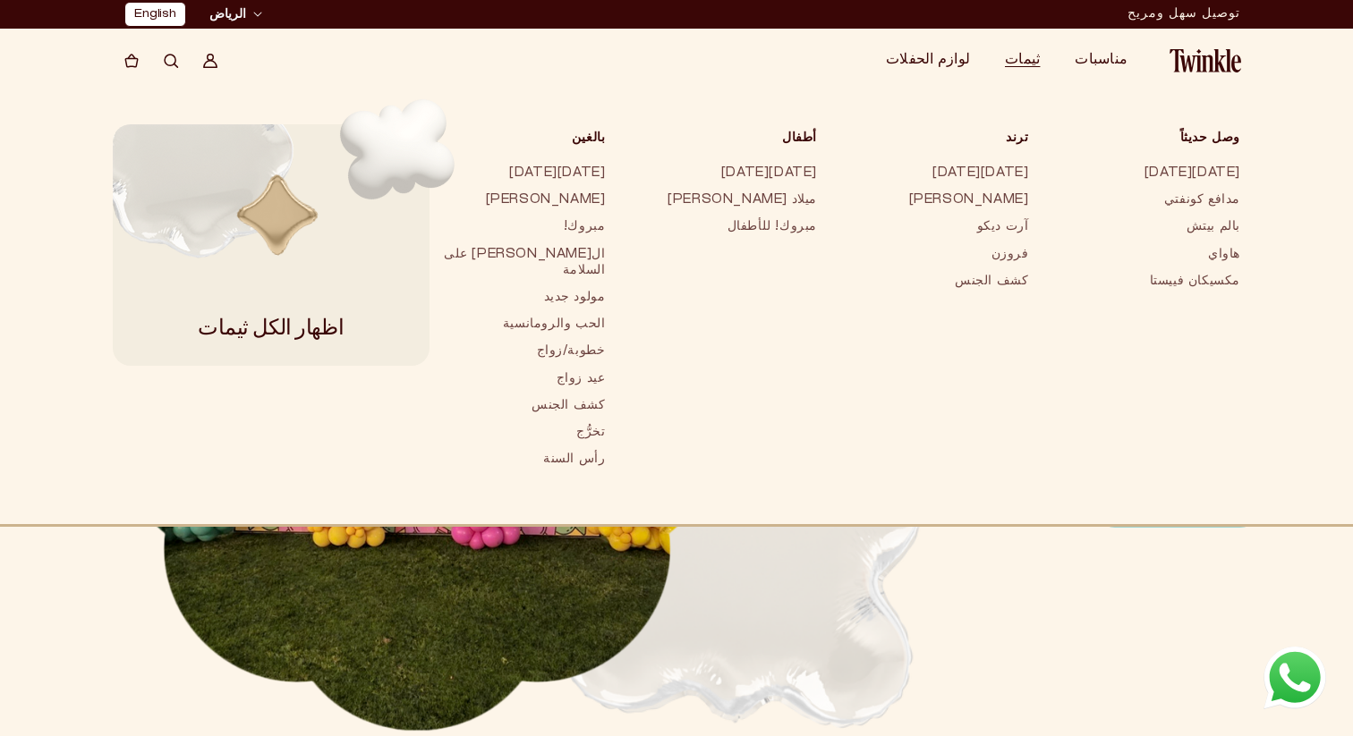
click at [1034, 55] on span "ثيمات" at bounding box center [1022, 60] width 35 height 13
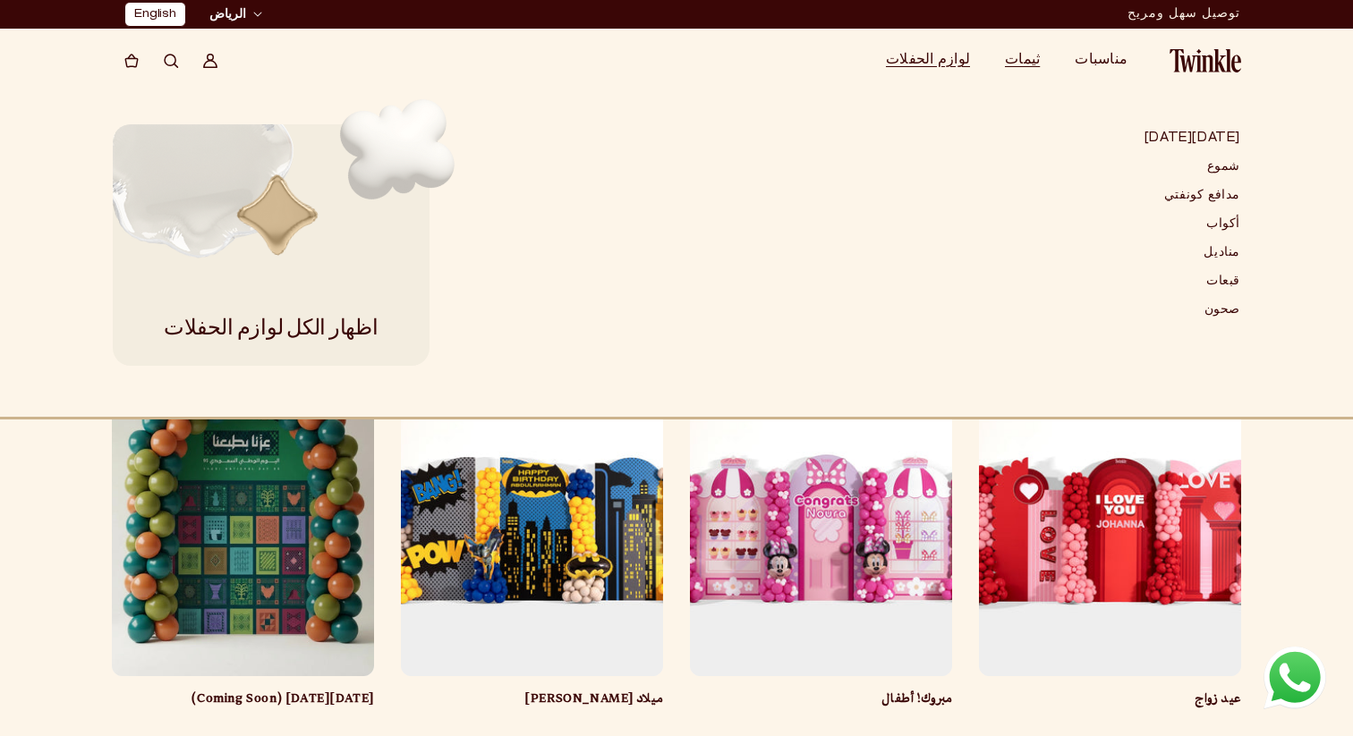
click at [924, 59] on span "لوازم الحفلات" at bounding box center [928, 60] width 84 height 13
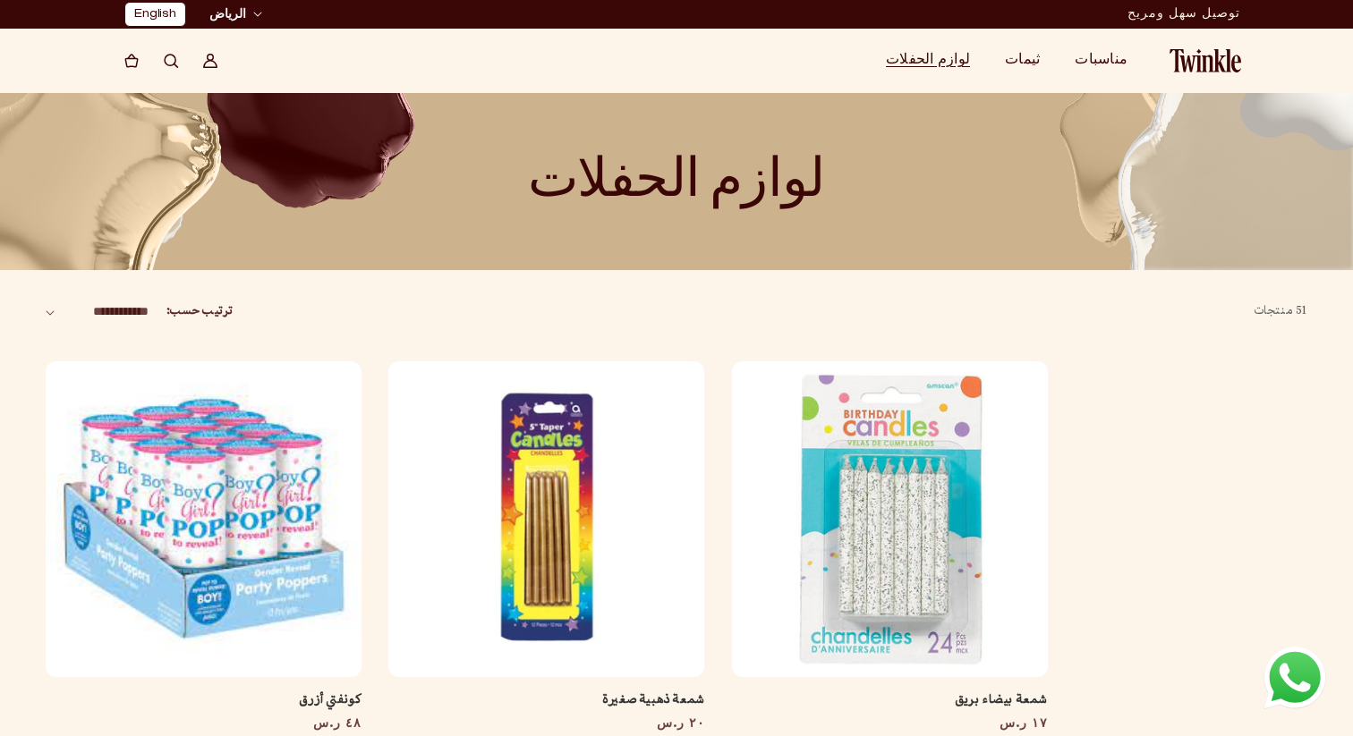
click at [157, 15] on link "English" at bounding box center [155, 14] width 42 height 19
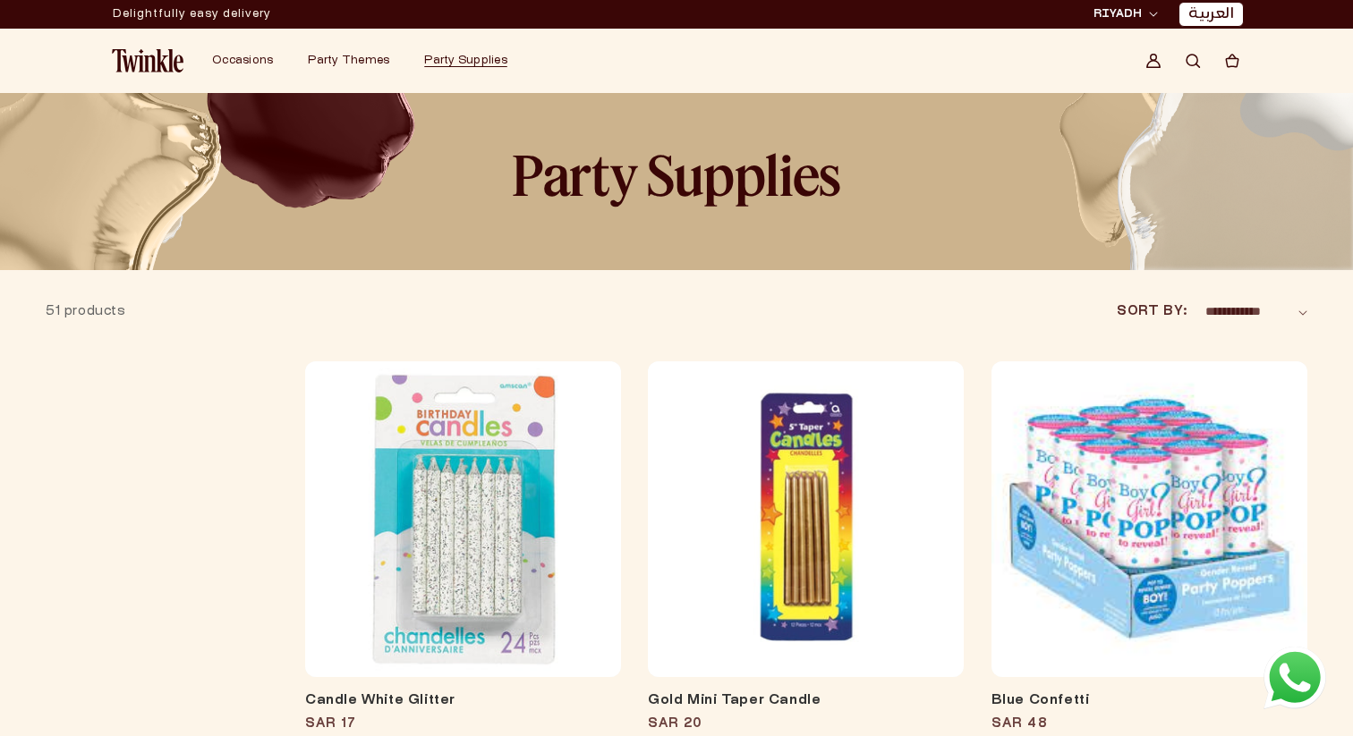
click at [701, 195] on span at bounding box center [676, 113] width 1353 height 313
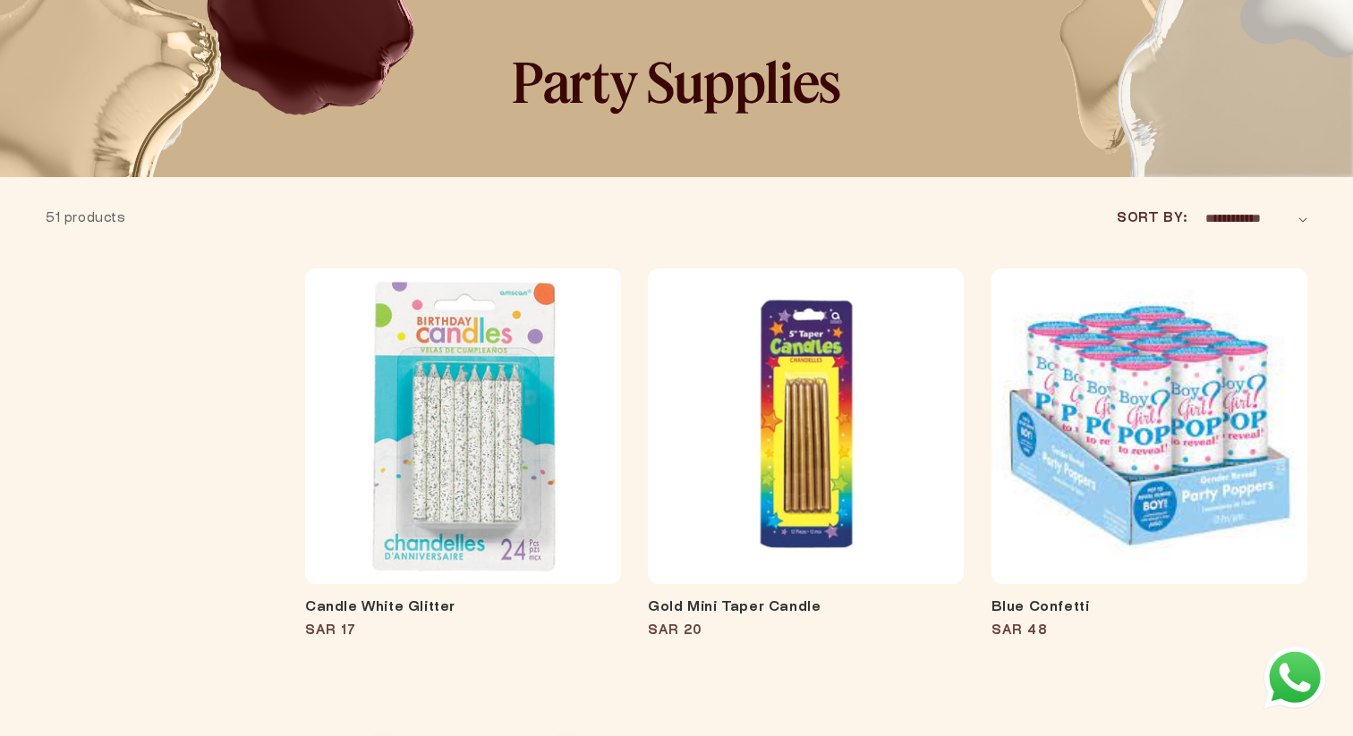
scroll to position [99, 0]
